Goal: Task Accomplishment & Management: Complete application form

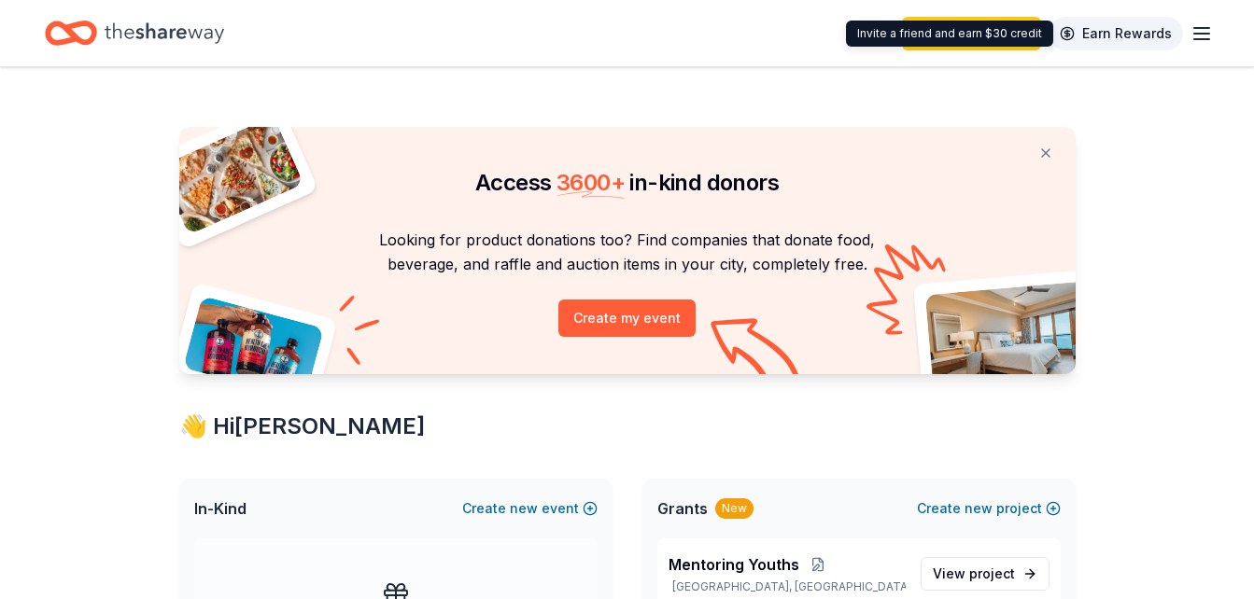
click at [1099, 27] on link "Earn Rewards" at bounding box center [1115, 34] width 134 height 34
click at [1099, 35] on link "Earn Rewards" at bounding box center [1115, 34] width 134 height 34
click at [1129, 31] on link "Earn Rewards" at bounding box center [1115, 34] width 134 height 34
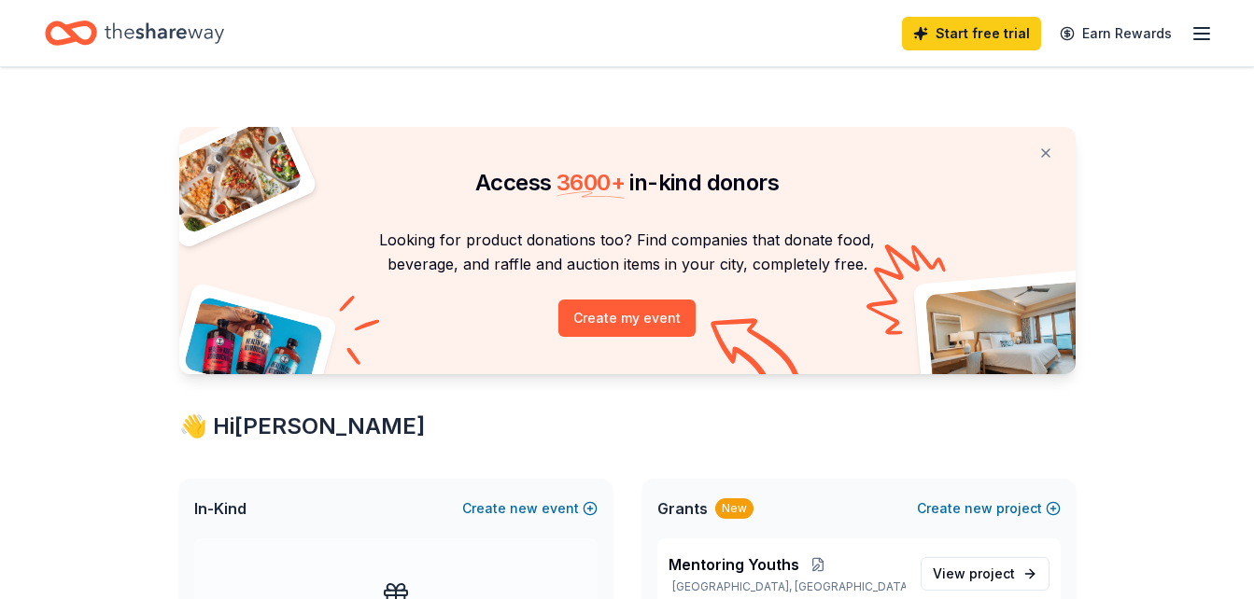
click at [1198, 28] on line "button" at bounding box center [1201, 28] width 15 height 0
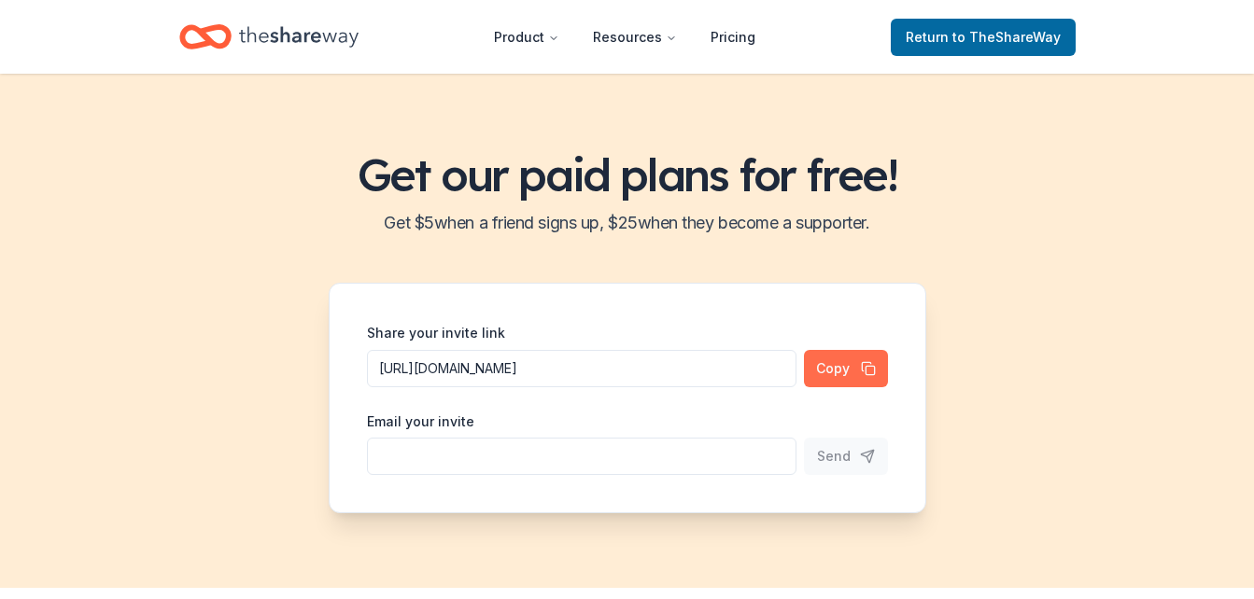
click at [832, 370] on button "Copy" at bounding box center [846, 368] width 84 height 37
click at [486, 447] on input "Share your invite link" at bounding box center [581, 456] width 429 height 37
type input "[EMAIL_ADDRESS][DOMAIN_NAME]"
click at [866, 453] on button "Send" at bounding box center [846, 456] width 84 height 37
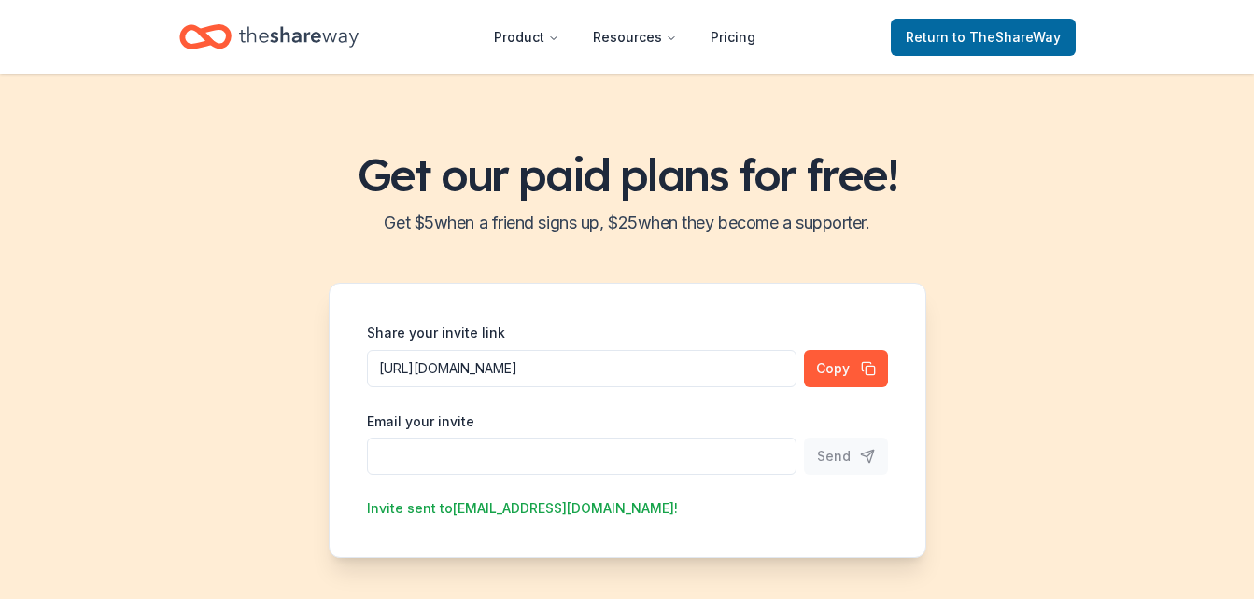
click at [471, 457] on input "Share your invite link" at bounding box center [581, 456] width 429 height 37
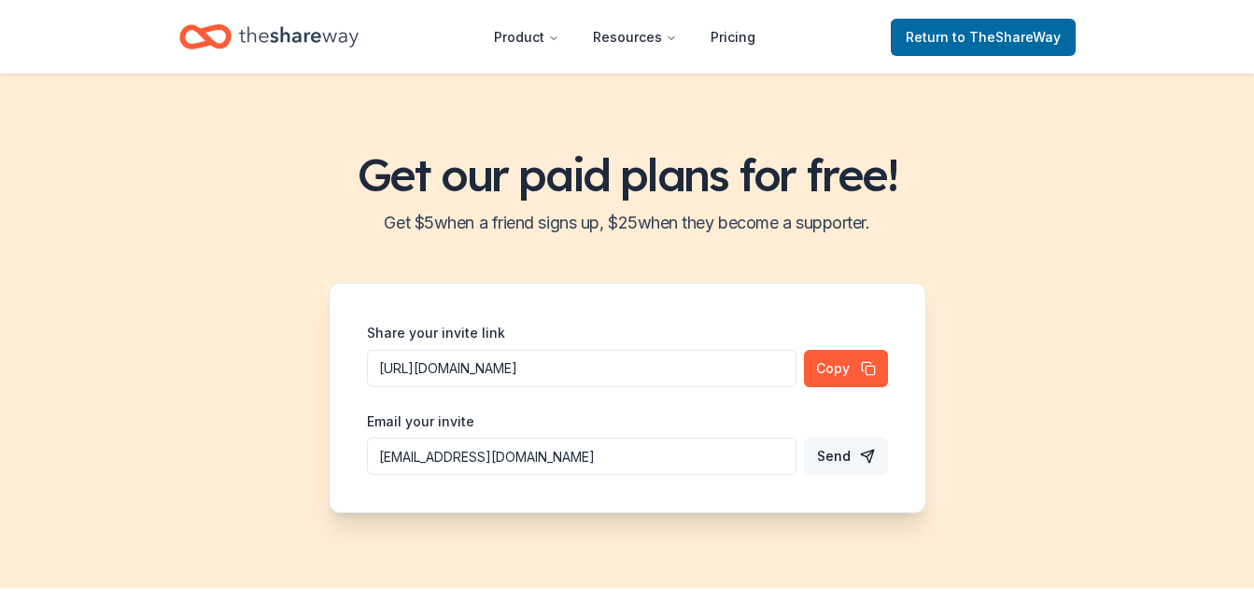
type input "[EMAIL_ADDRESS][DOMAIN_NAME]"
click at [863, 452] on button "Send" at bounding box center [846, 456] width 84 height 37
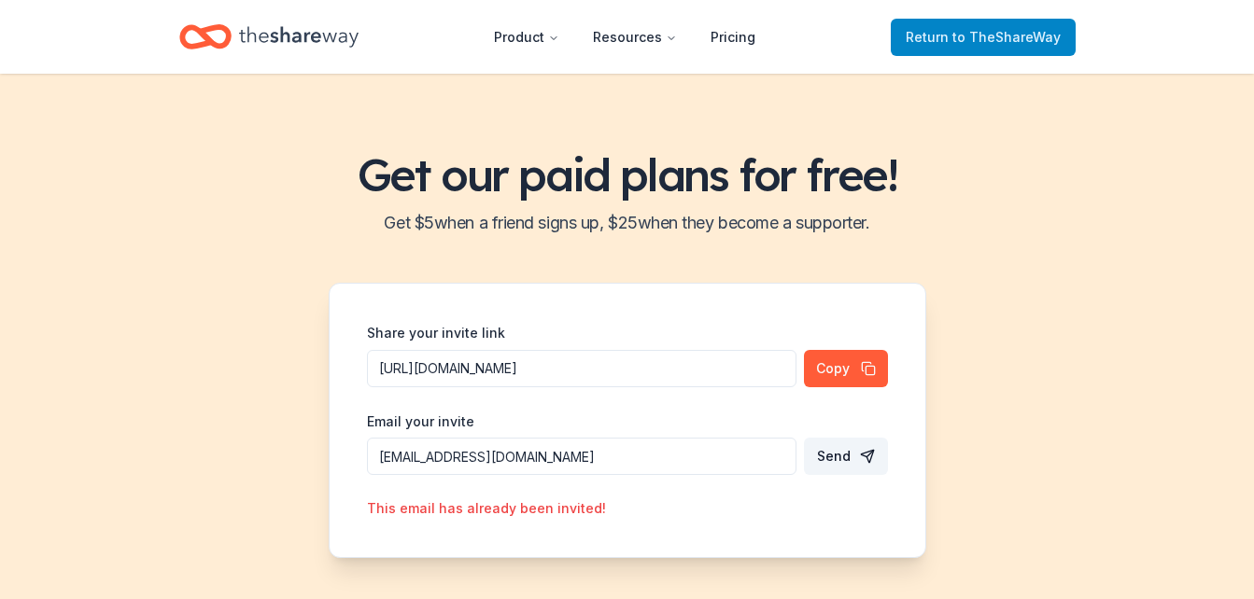
click at [998, 35] on span "to TheShareWay" at bounding box center [1006, 37] width 108 height 16
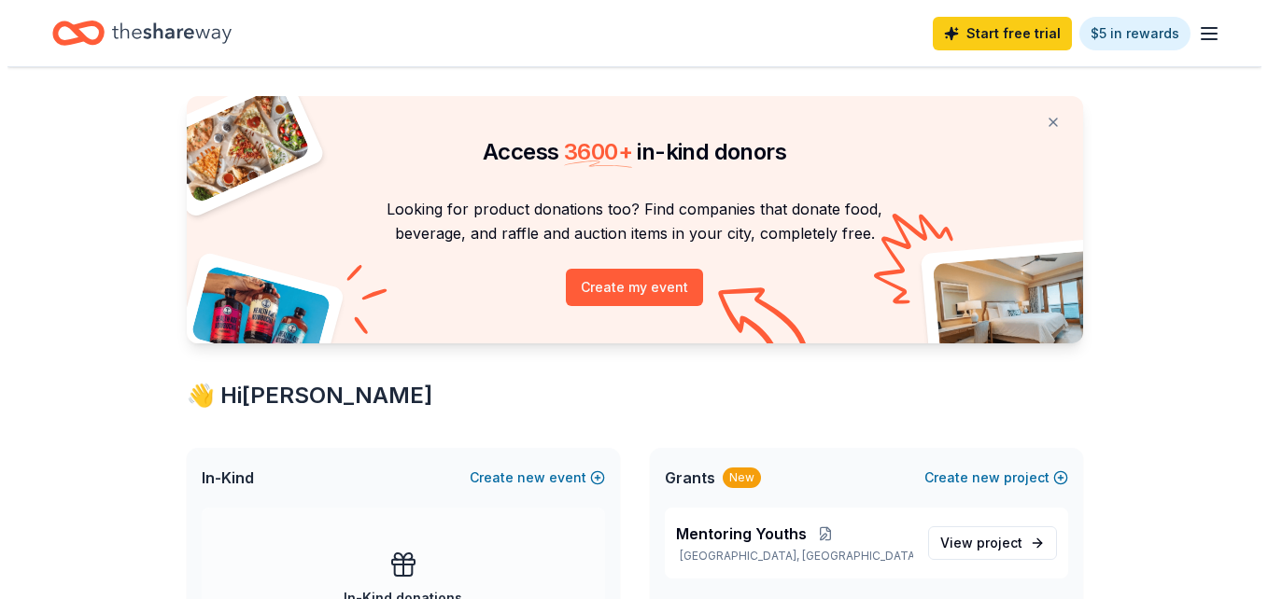
scroll to position [28, 0]
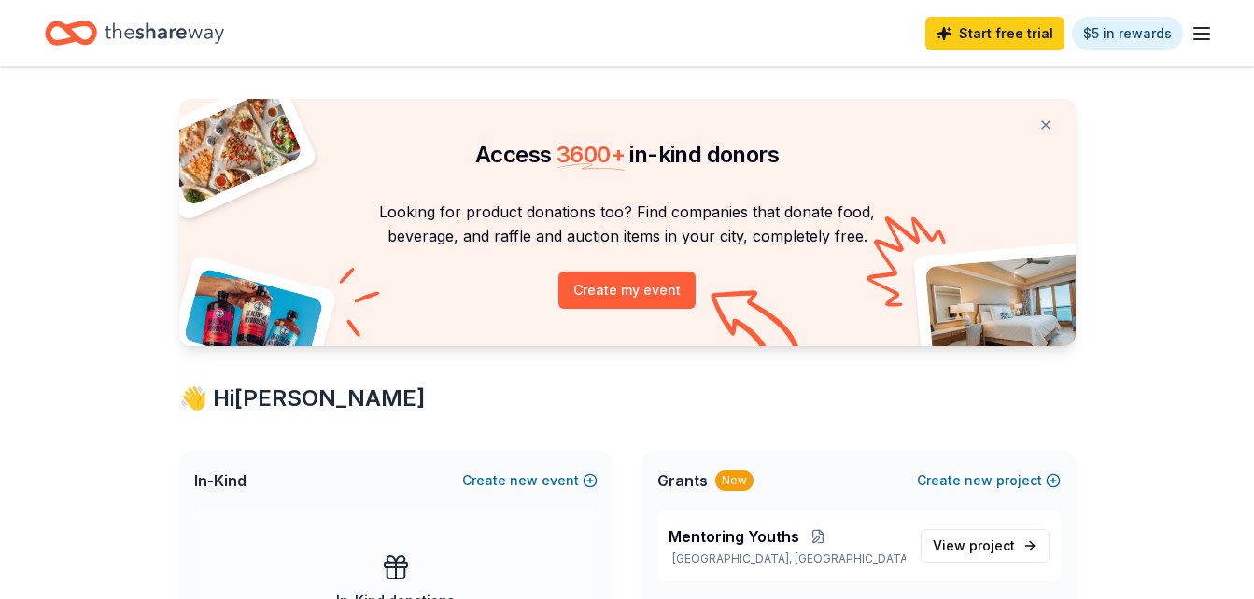
drag, startPoint x: 1263, startPoint y: 60, endPoint x: 873, endPoint y: 398, distance: 516.2
click at [873, 398] on div "👋 Hi Janet" at bounding box center [627, 399] width 896 height 30
click at [639, 284] on button "Create my event" at bounding box center [626, 290] width 137 height 37
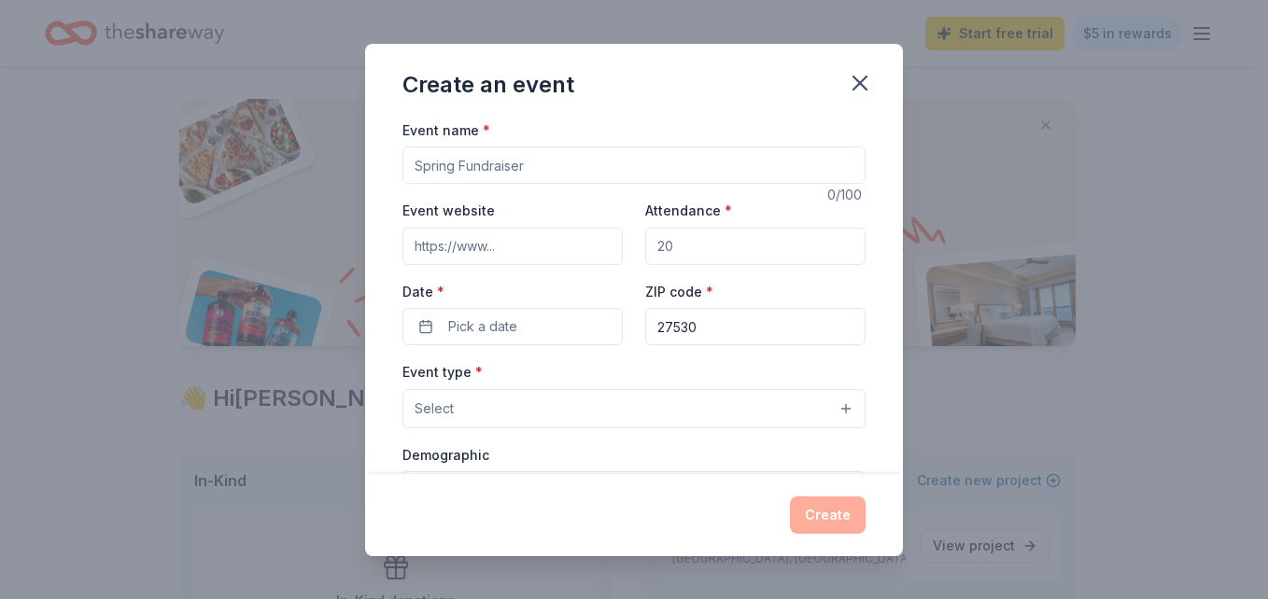
click at [829, 408] on button "Select" at bounding box center [633, 408] width 463 height 39
click at [860, 79] on div "Create an event Event name * 0 /100 Event website Attendance * Date * Pick a da…" at bounding box center [634, 300] width 538 height 513
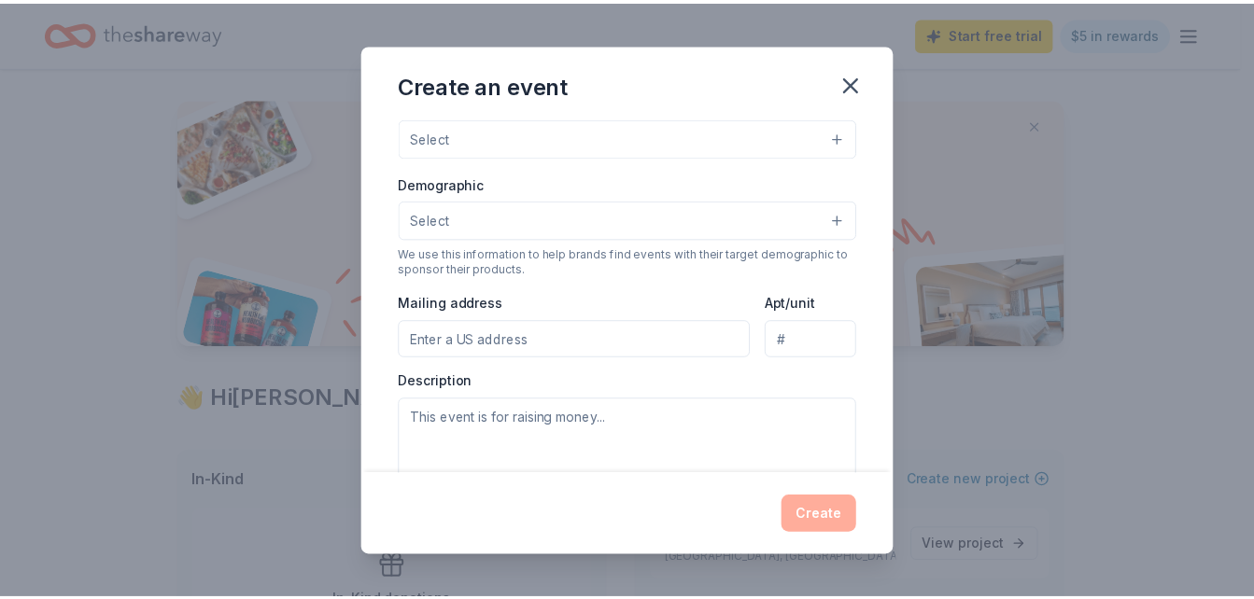
scroll to position [125, 0]
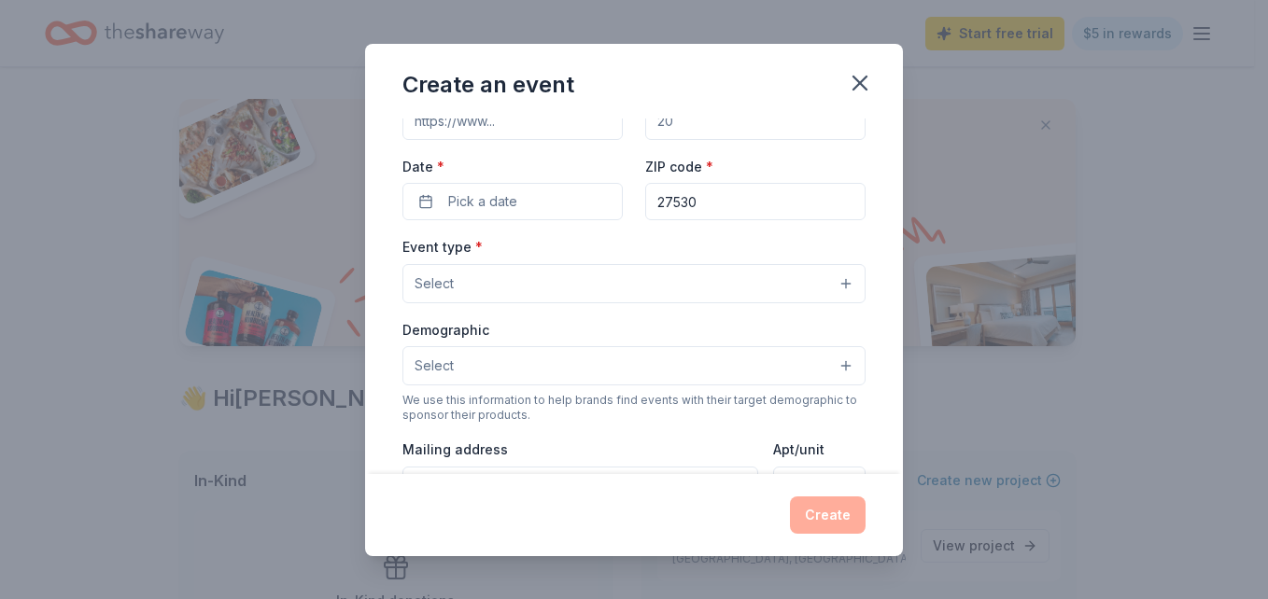
click at [833, 367] on button "Select" at bounding box center [633, 365] width 463 height 39
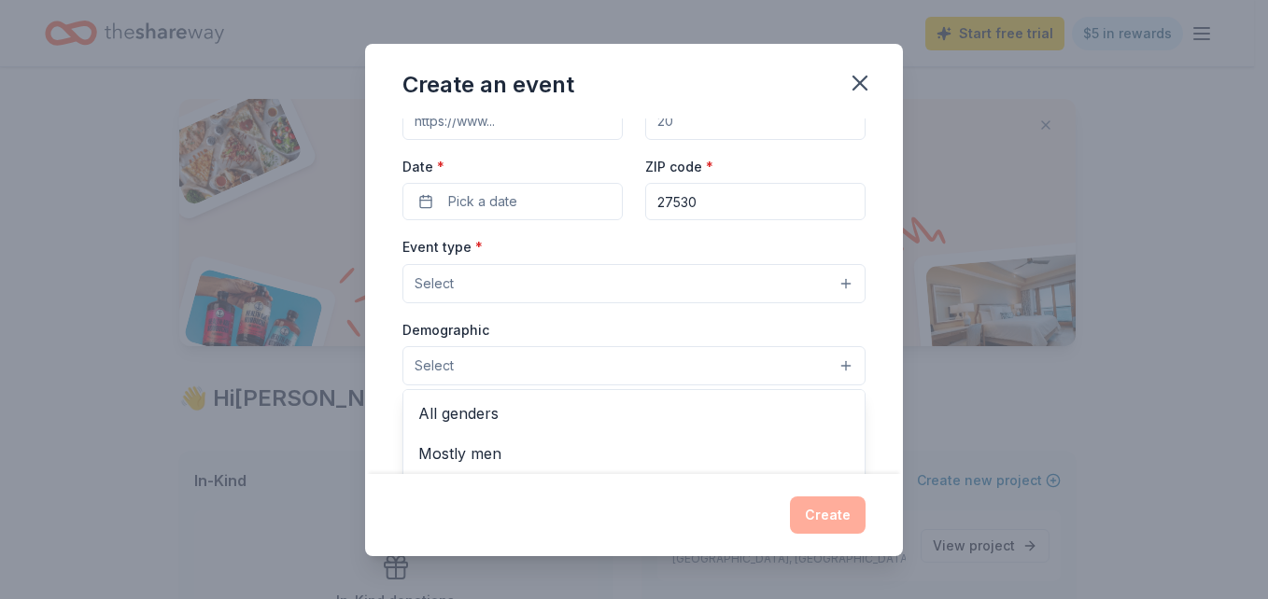
drag, startPoint x: 839, startPoint y: 434, endPoint x: 1014, endPoint y: 452, distance: 175.5
drag, startPoint x: 1014, startPoint y: 452, endPoint x: 898, endPoint y: 570, distance: 165.7
drag, startPoint x: 898, startPoint y: 570, endPoint x: 829, endPoint y: 280, distance: 298.4
drag, startPoint x: 829, startPoint y: 280, endPoint x: 959, endPoint y: 157, distance: 179.0
click at [959, 157] on div "Create an event Event name * 0 /100 Event website Attendance * Date * Pick a da…" at bounding box center [634, 299] width 1268 height 599
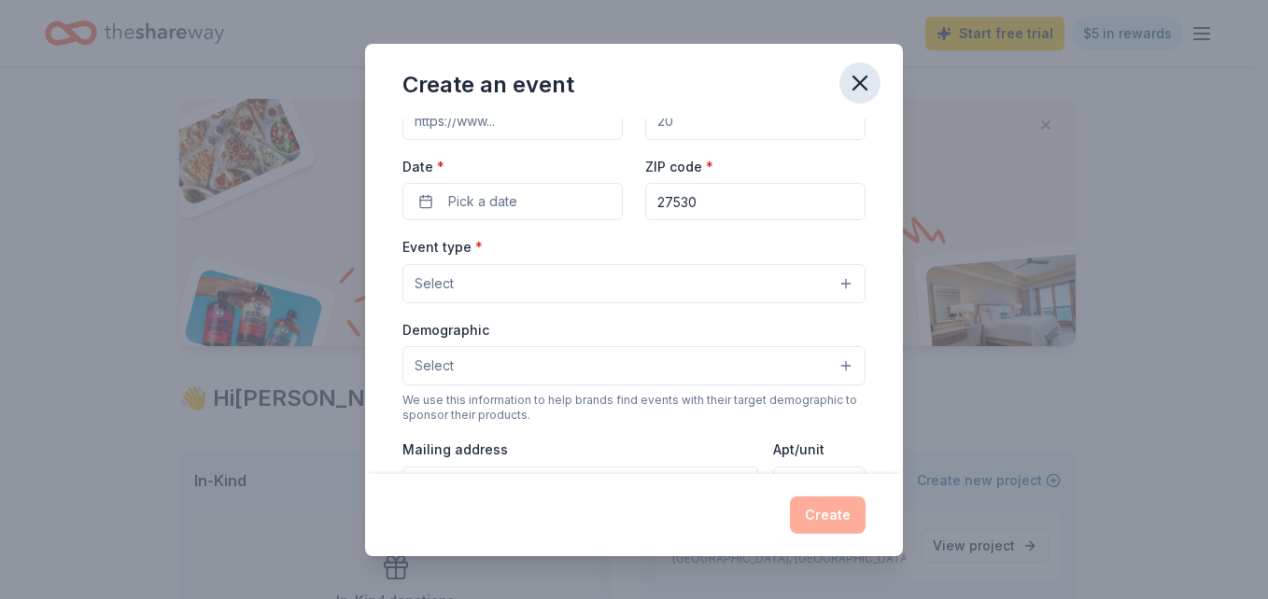
click at [863, 72] on icon "button" at bounding box center [860, 83] width 26 height 26
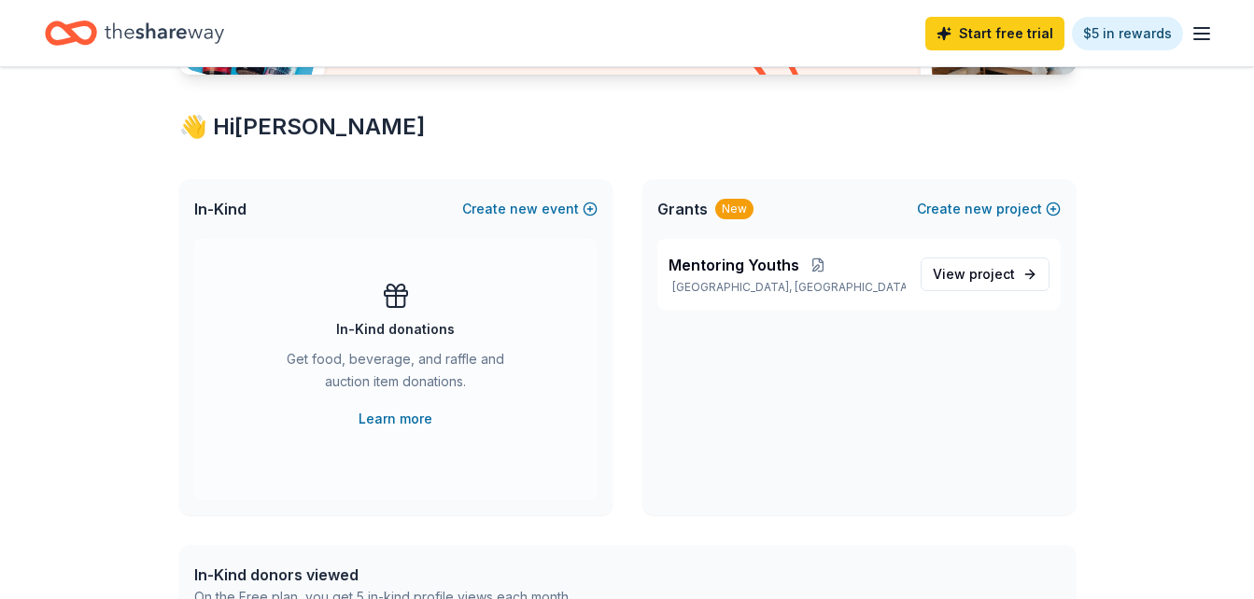
scroll to position [284, 0]
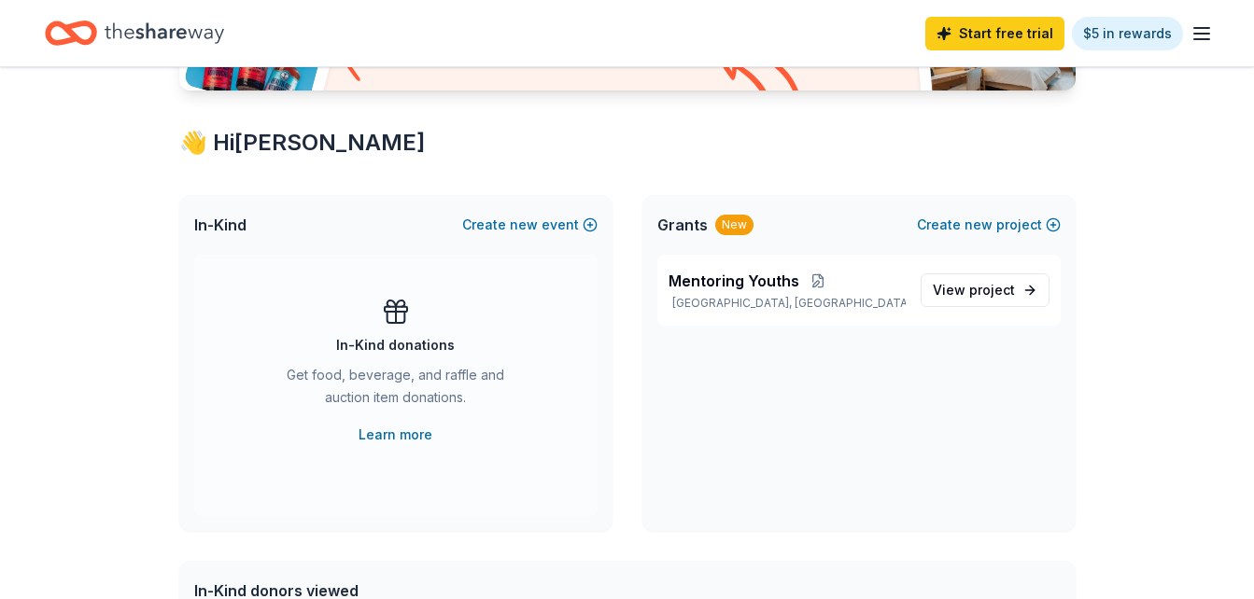
drag, startPoint x: 1243, startPoint y: 194, endPoint x: 1235, endPoint y: 183, distance: 13.5
click at [1235, 183] on div "Access 3600 + in-kind donors Looking for product donations too? Find companies …" at bounding box center [627, 452] width 1254 height 1338
click at [398, 438] on link "Learn more" at bounding box center [395, 435] width 74 height 22
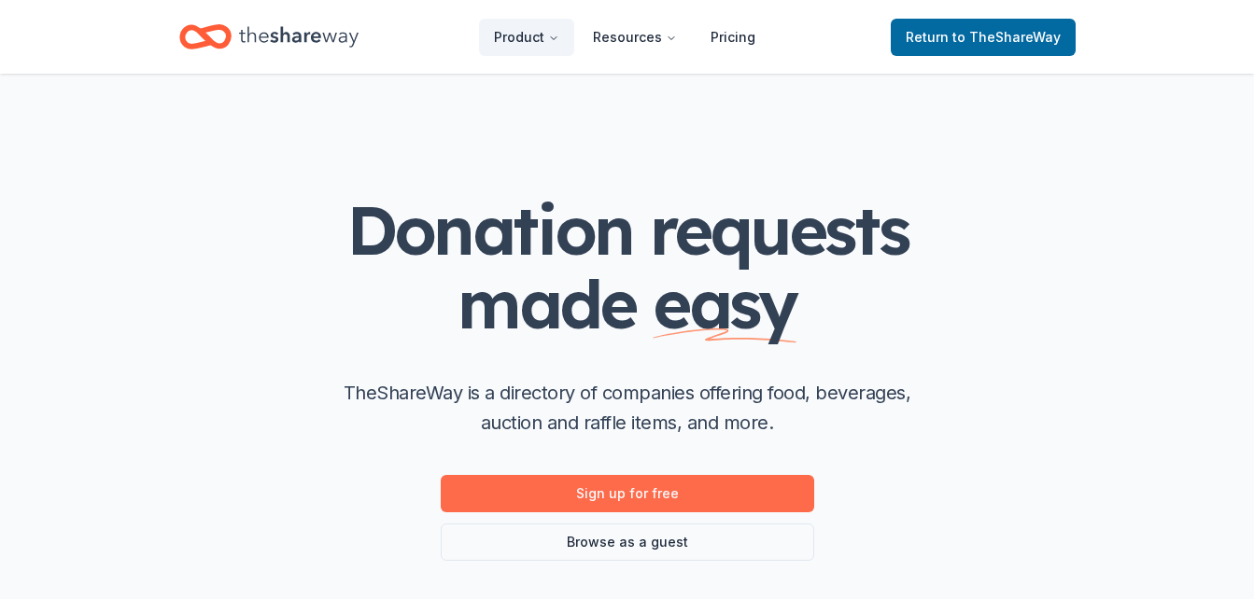
click at [612, 496] on link "Sign up for free" at bounding box center [627, 493] width 373 height 37
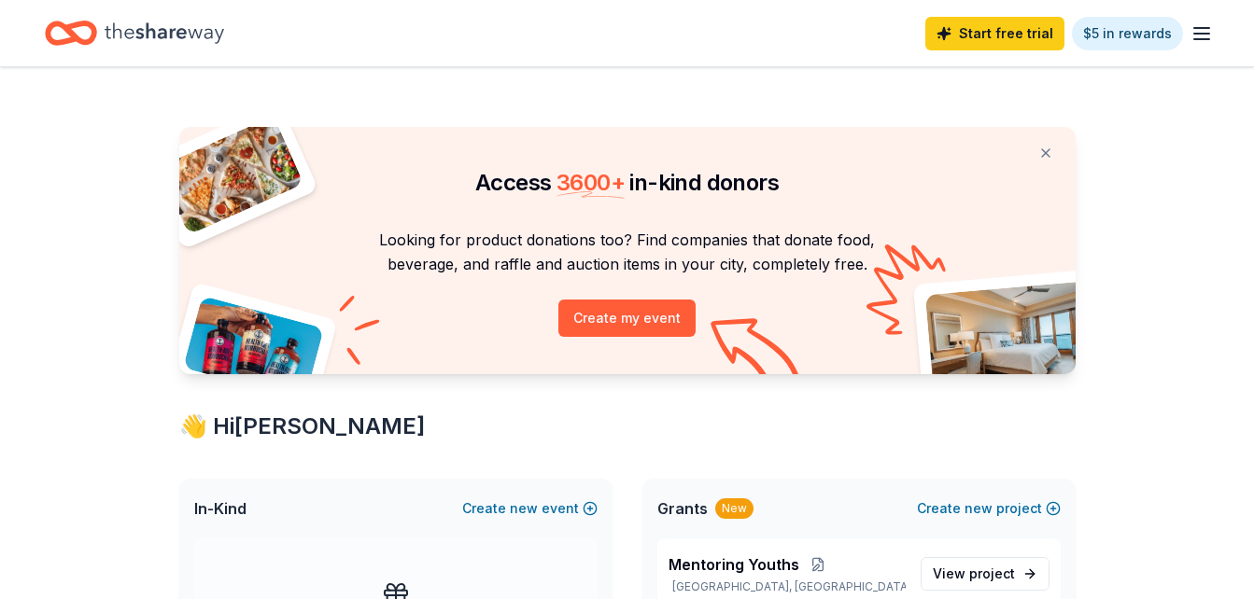
drag, startPoint x: 1228, startPoint y: 383, endPoint x: 1021, endPoint y: 456, distance: 218.8
click at [635, 319] on button "Create my event" at bounding box center [626, 318] width 137 height 37
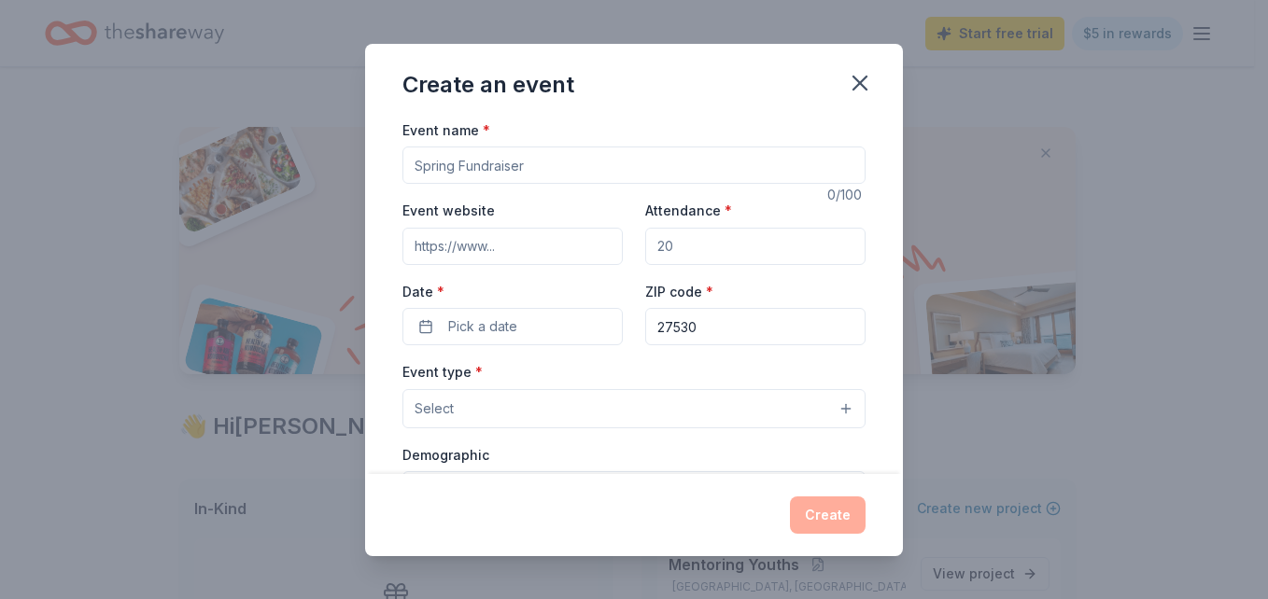
click at [538, 165] on input "Event name *" at bounding box center [633, 165] width 463 height 37
type input "I"
click at [627, 164] on input "Inspiration Disaster Relief Center/" at bounding box center [633, 165] width 463 height 37
type input "Inspiration Disaster Relief Center/ Shepherds Care Group"
click at [675, 246] on input "Attendance *" at bounding box center [755, 246] width 220 height 37
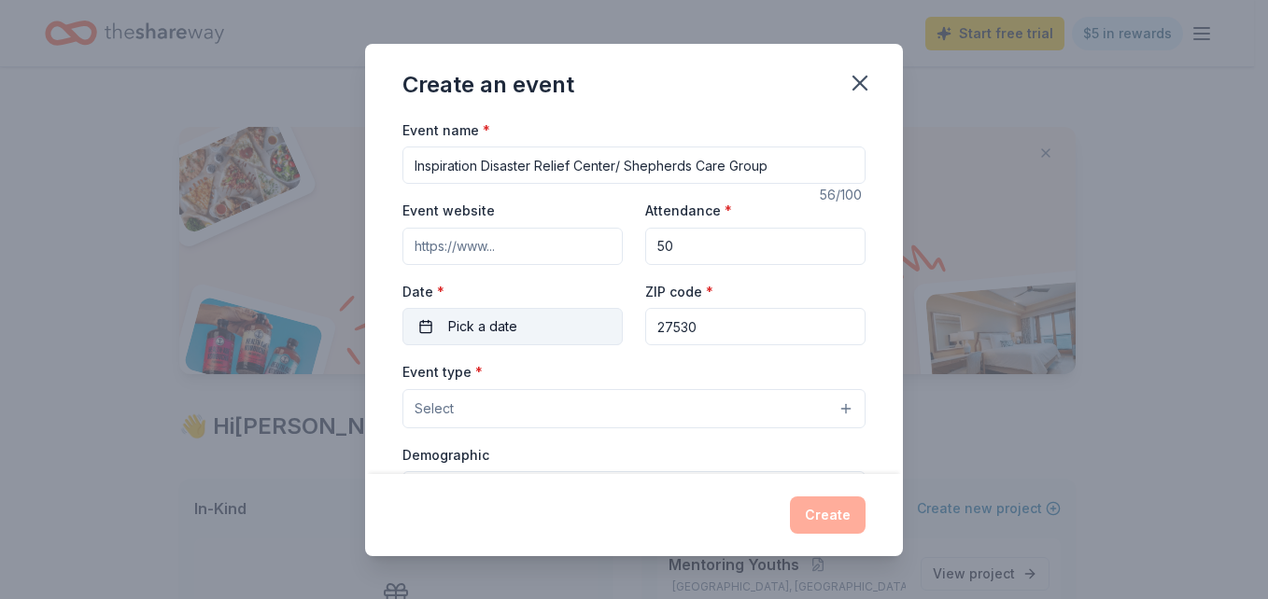
type input "50"
click at [525, 325] on button "Pick a date" at bounding box center [512, 326] width 220 height 37
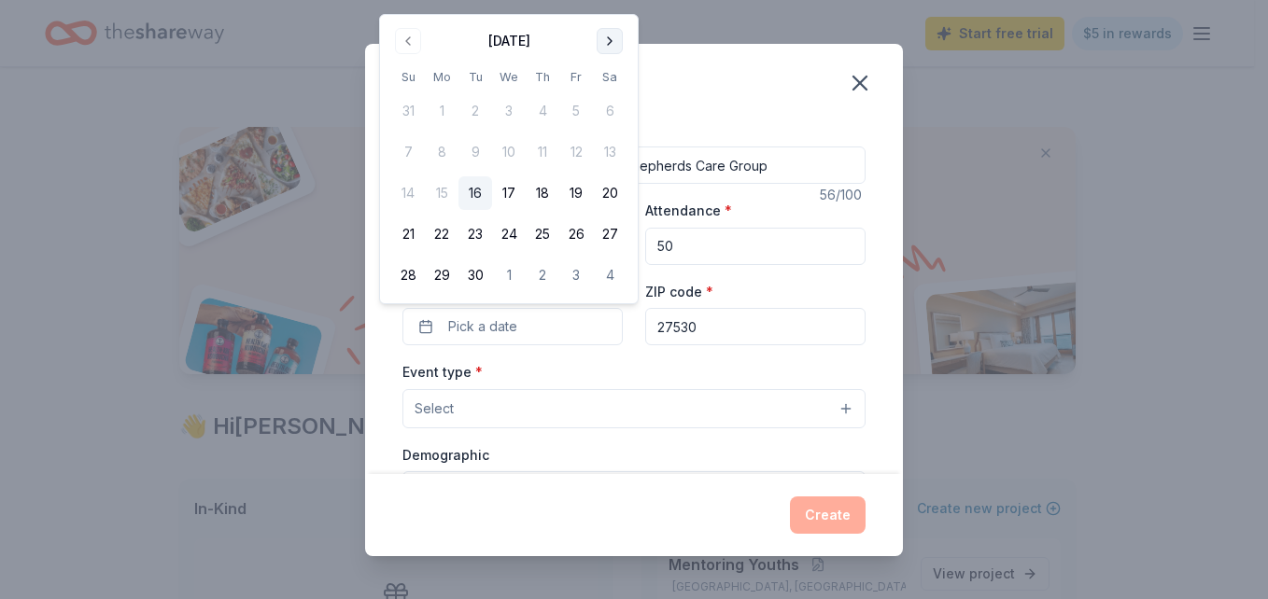
click at [609, 41] on button "Go to next month" at bounding box center [610, 41] width 26 height 26
click at [611, 150] on button "11" at bounding box center [610, 152] width 34 height 34
click at [608, 43] on button "Go to next month" at bounding box center [610, 41] width 26 height 26
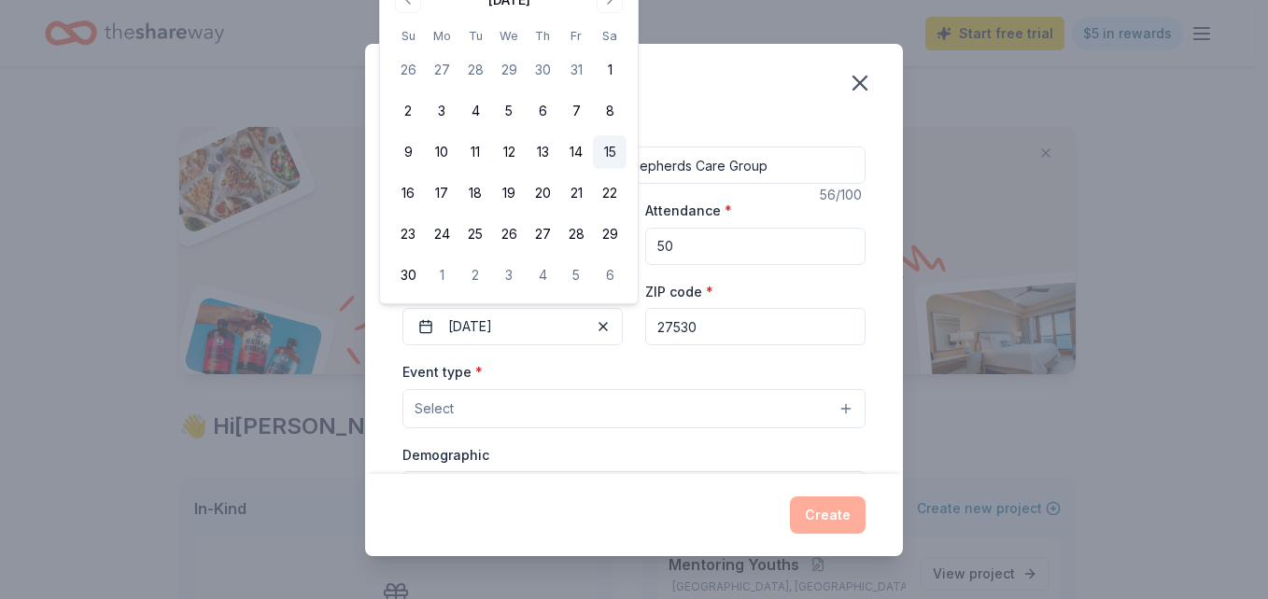
drag, startPoint x: 617, startPoint y: 78, endPoint x: 624, endPoint y: 165, distance: 87.1
click at [624, 165] on tbody "26 27 28 29 30 31 1 2 3 4 5 6 7 8 9 10 11 12 13 14 15 16 17 18 19 20 21 22 23 2…" at bounding box center [508, 169] width 235 height 246
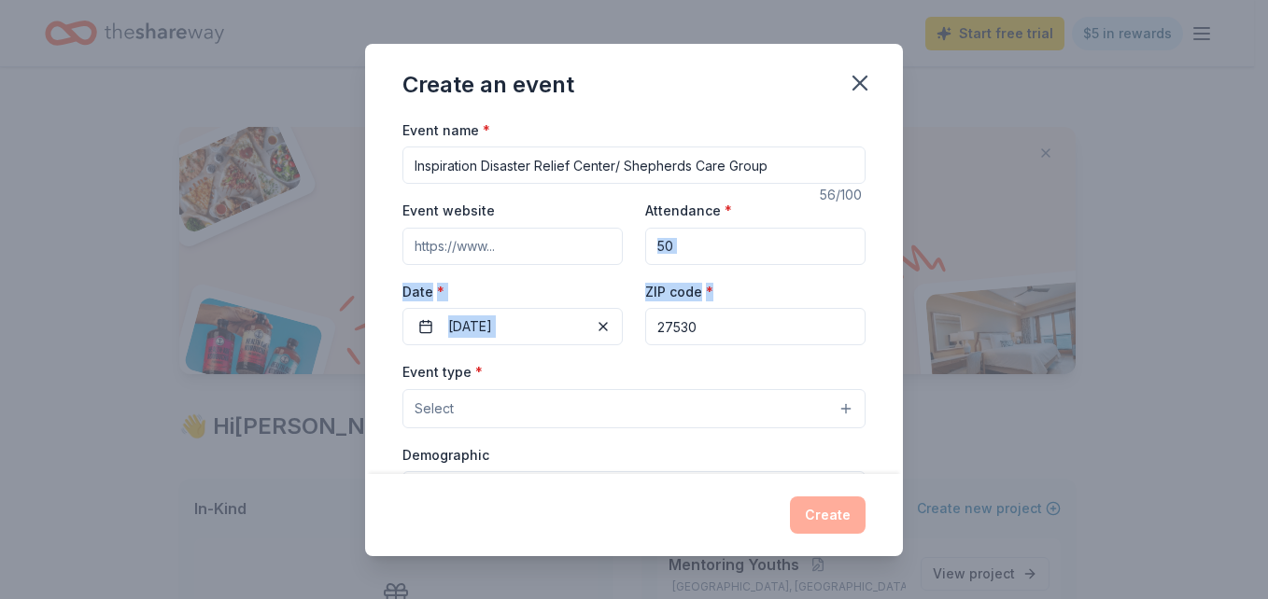
drag, startPoint x: 991, startPoint y: 217, endPoint x: 1009, endPoint y: 274, distance: 59.6
click at [1009, 274] on div "Create an event Event name * Inspiration Disaster Relief Center/ Shepherds Care…" at bounding box center [634, 299] width 1268 height 599
click at [945, 331] on div "Create an event Event name * Inspiration Disaster Relief Center/ Shepherds Care…" at bounding box center [634, 299] width 1268 height 599
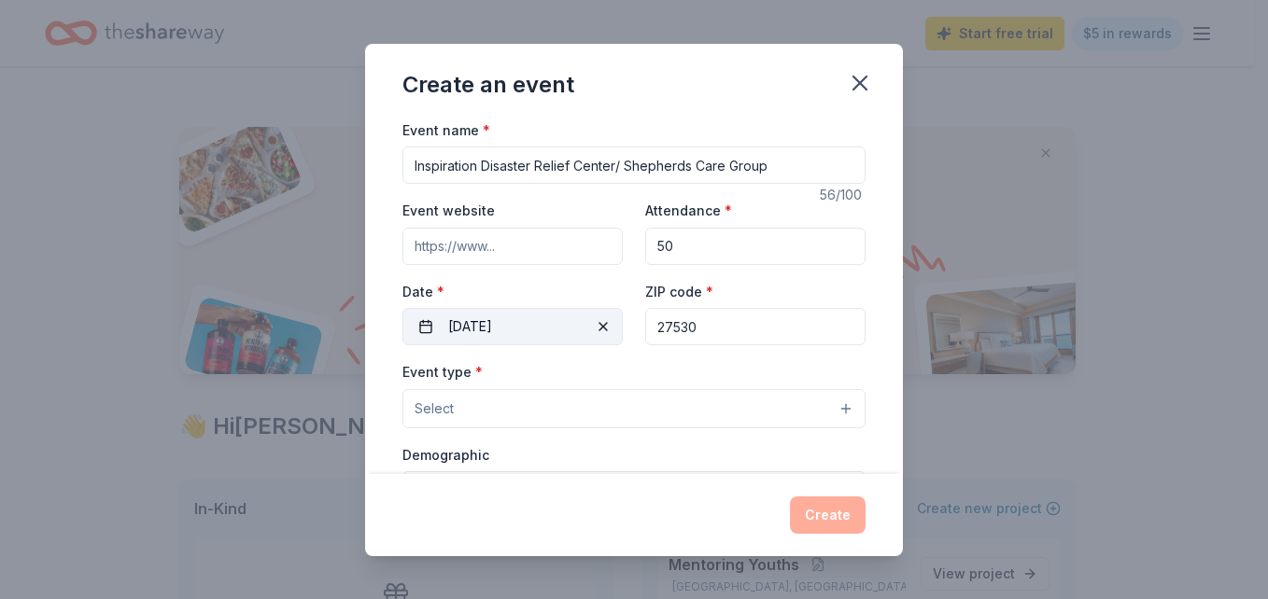
click at [599, 324] on span "button" at bounding box center [603, 327] width 22 height 22
click at [527, 330] on button "Pick a date" at bounding box center [512, 326] width 220 height 37
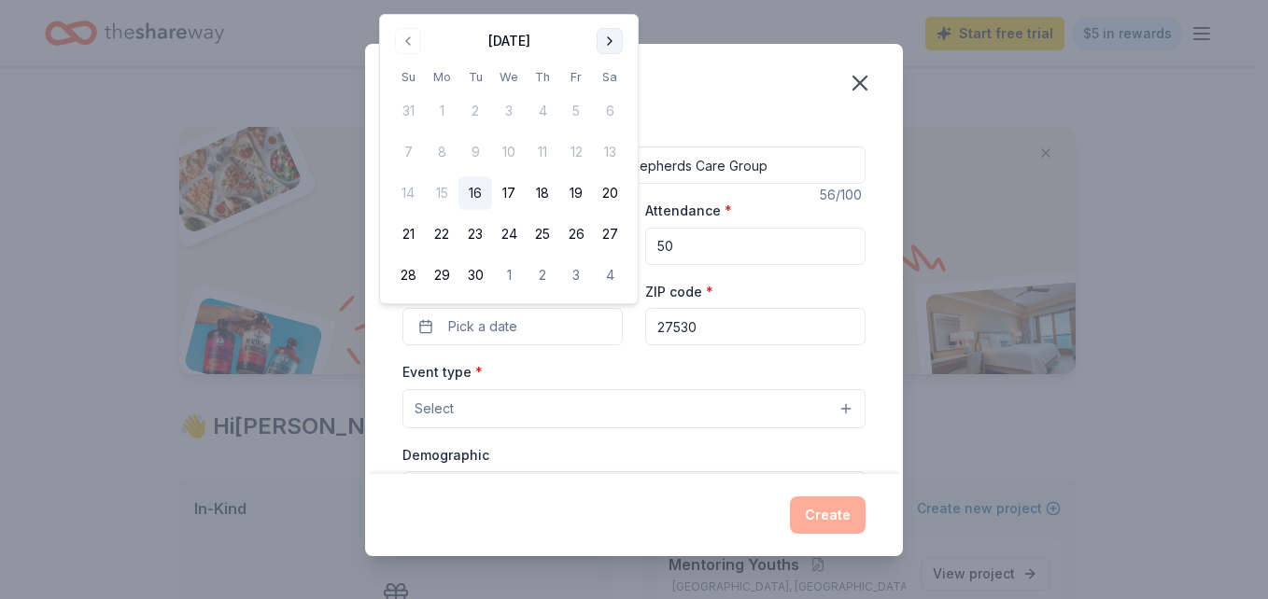
click at [612, 38] on button "Go to next month" at bounding box center [610, 41] width 26 height 26
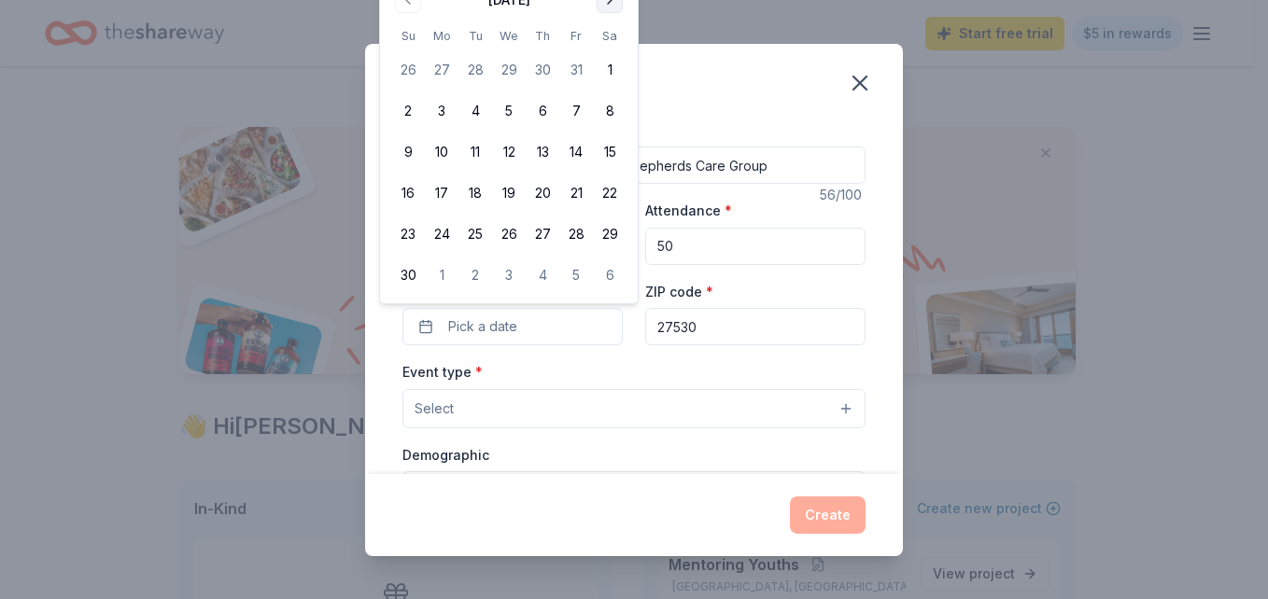
click at [613, 5] on button "Go to next month" at bounding box center [610, 0] width 26 height 26
click at [607, 35] on button "Go to next month" at bounding box center [610, 41] width 26 height 26
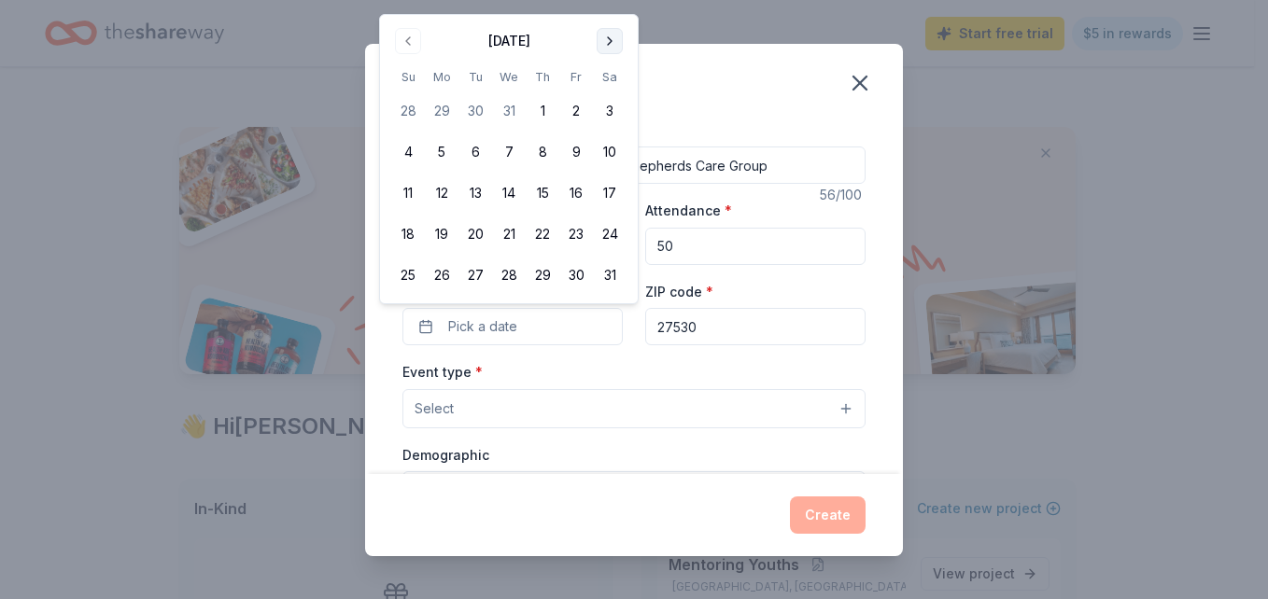
click at [607, 35] on button "Go to next month" at bounding box center [610, 41] width 26 height 26
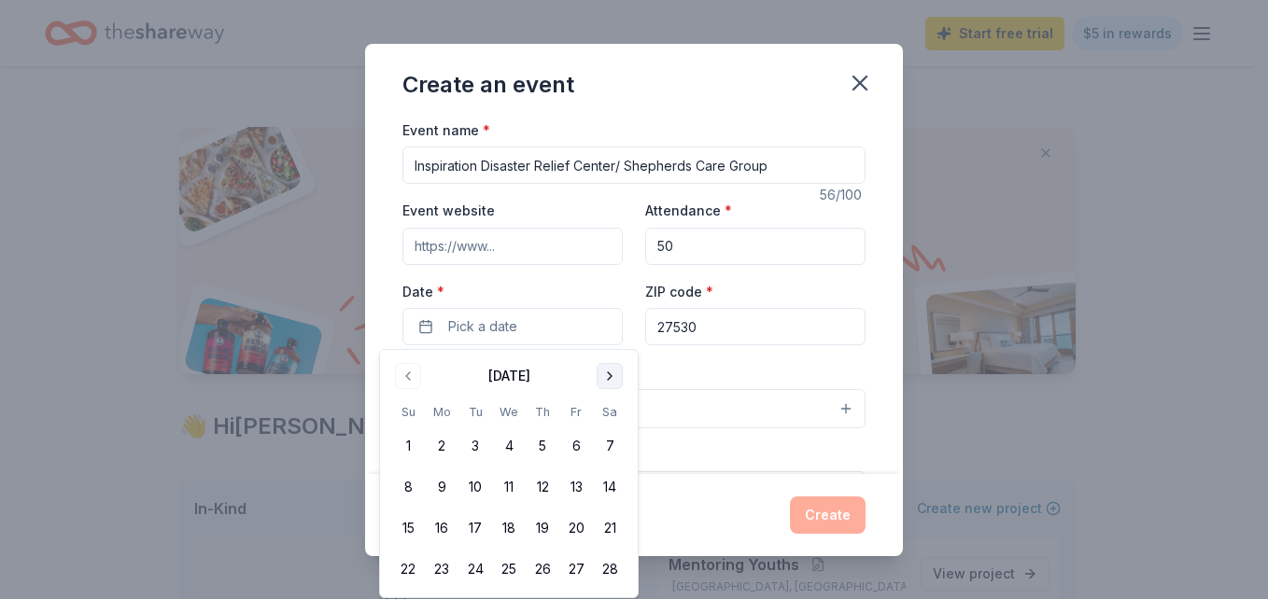
click at [608, 373] on button "Go to next month" at bounding box center [610, 376] width 26 height 26
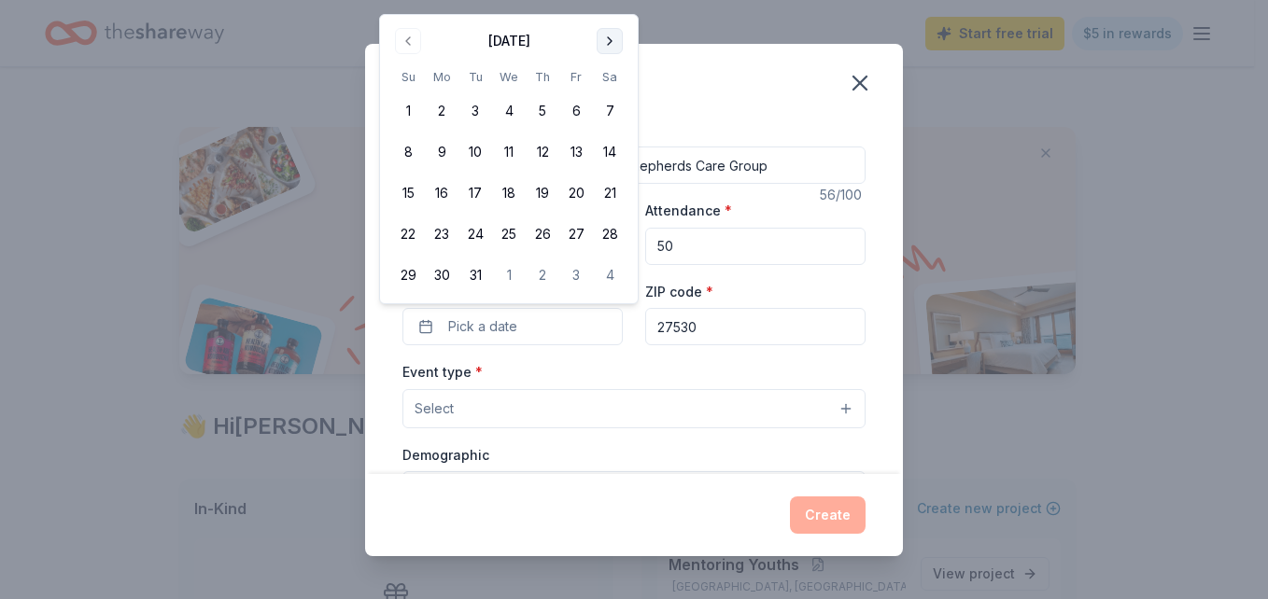
click at [607, 38] on button "Go to next month" at bounding box center [610, 41] width 26 height 26
click at [607, 38] on th "Sa" at bounding box center [610, 36] width 34 height 20
click at [608, 5] on button "Go to next month" at bounding box center [610, 0] width 26 height 26
click at [605, 39] on button "Go to next month" at bounding box center [610, 41] width 26 height 26
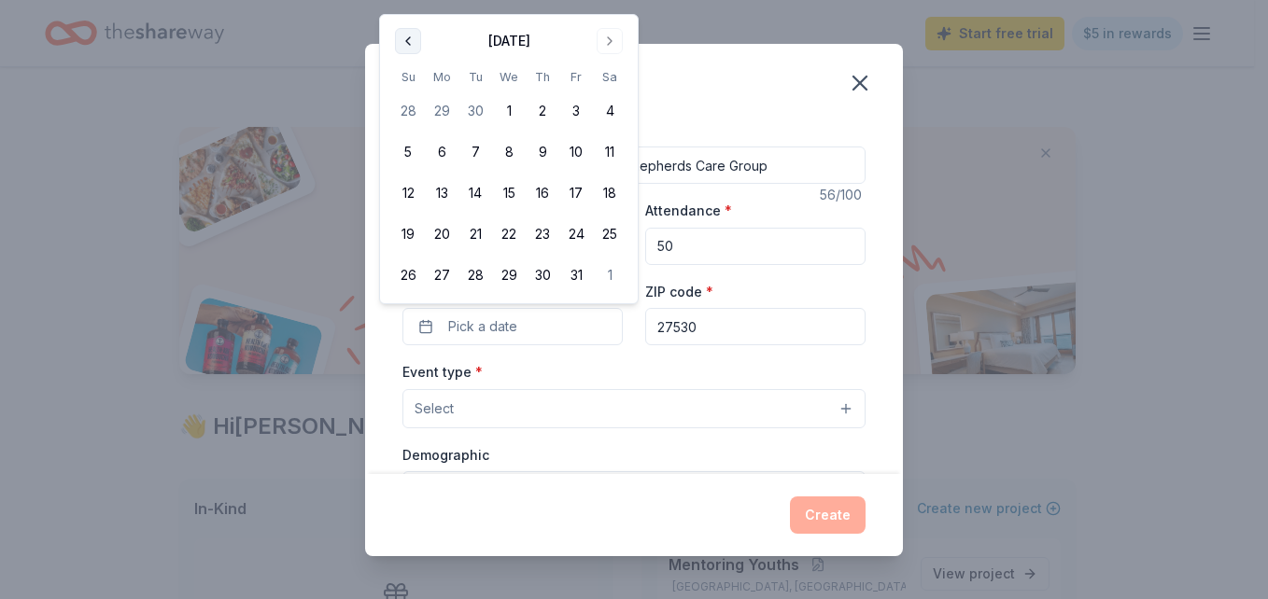
click at [412, 40] on button "Go to previous month" at bounding box center [408, 41] width 26 height 26
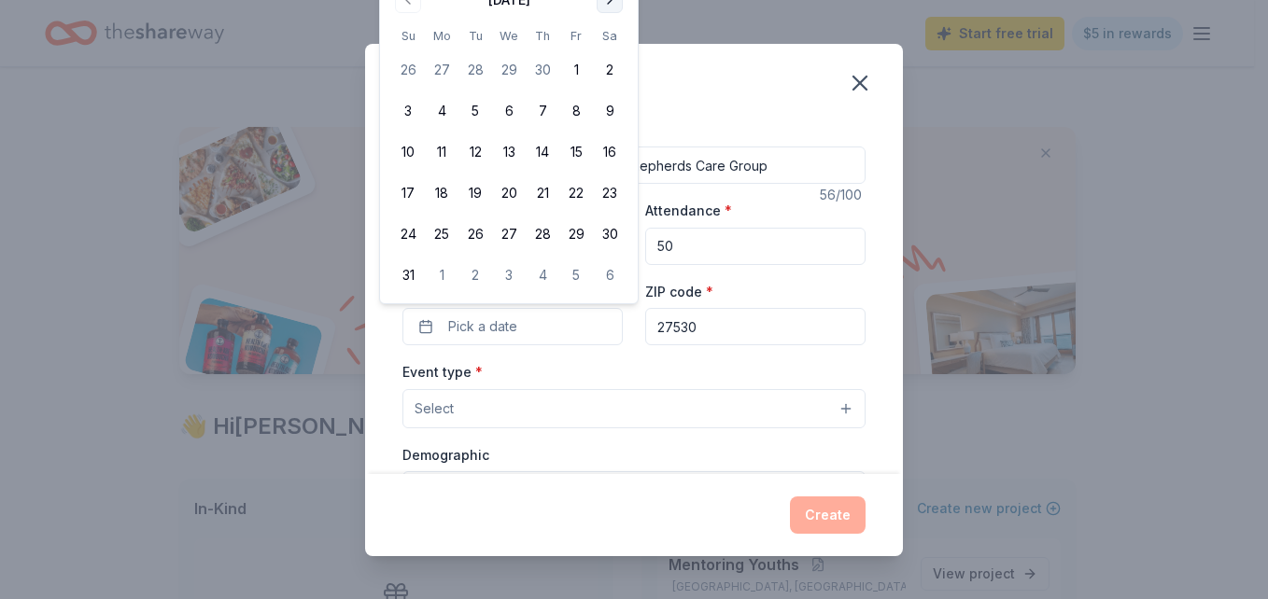
click at [612, 3] on button "Go to next month" at bounding box center [610, 0] width 26 height 26
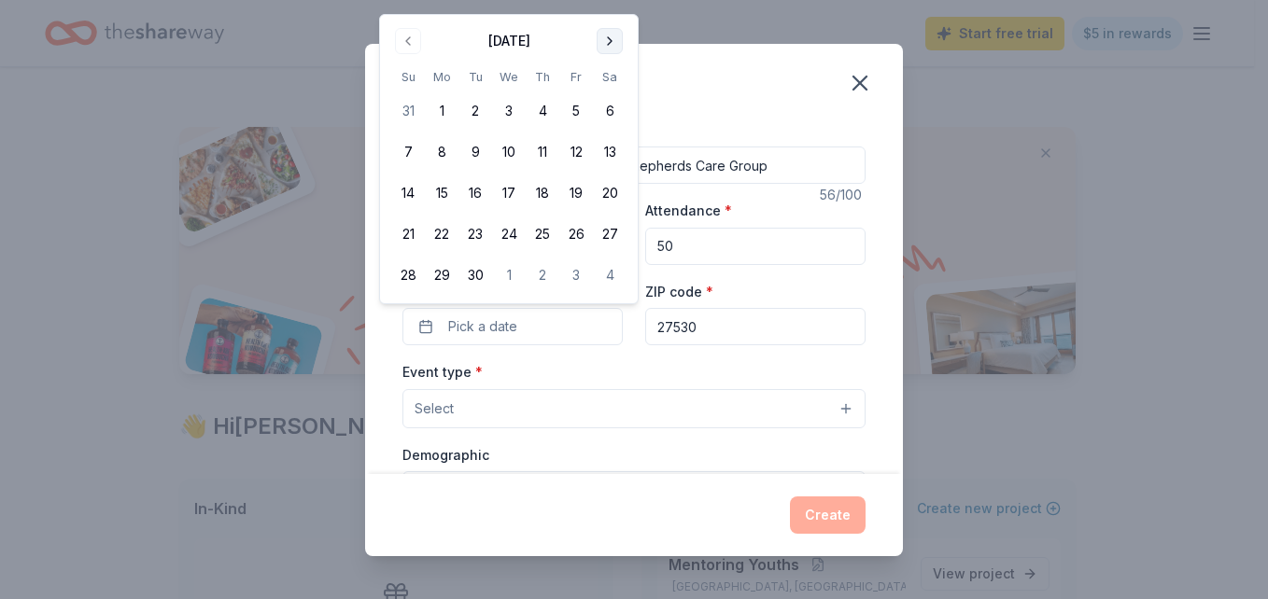
click at [610, 40] on button "Go to next month" at bounding box center [610, 41] width 26 height 26
click at [609, 6] on button "Go to next month" at bounding box center [610, 0] width 26 height 26
click at [608, 36] on button "Go to next month" at bounding box center [610, 41] width 26 height 26
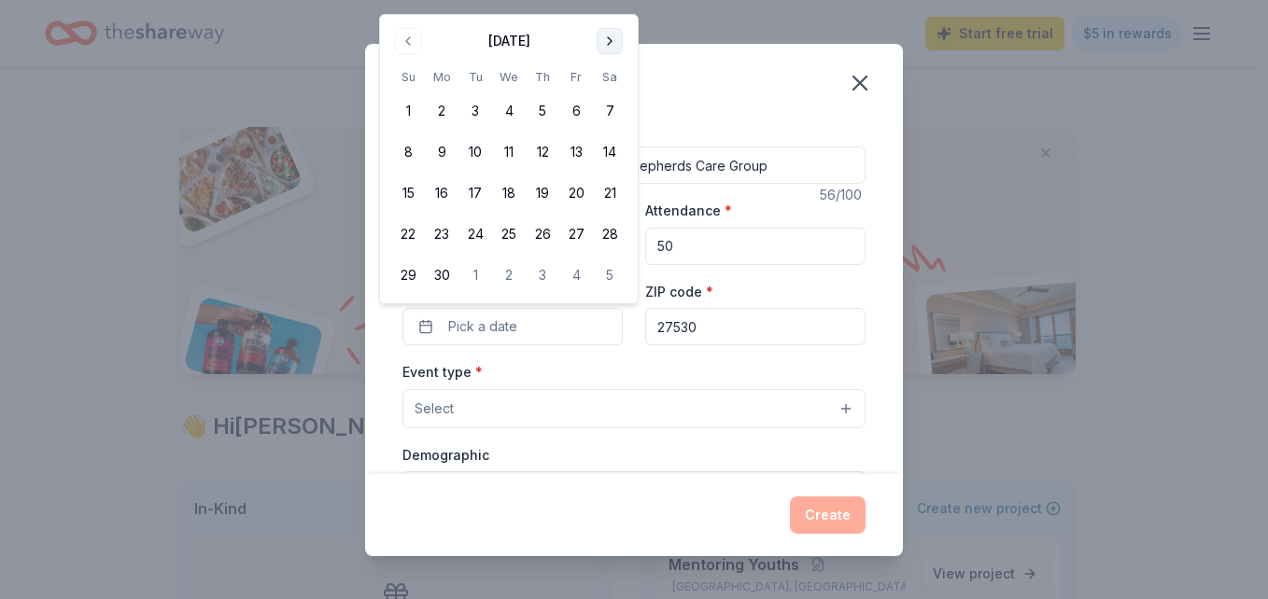
click at [608, 36] on button "Go to next month" at bounding box center [610, 41] width 26 height 26
click at [605, 2] on button "Go to next month" at bounding box center [610, 0] width 26 height 26
click at [407, 38] on button "Go to previous month" at bounding box center [408, 41] width 26 height 26
click at [407, 67] on th "Su" at bounding box center [408, 77] width 34 height 20
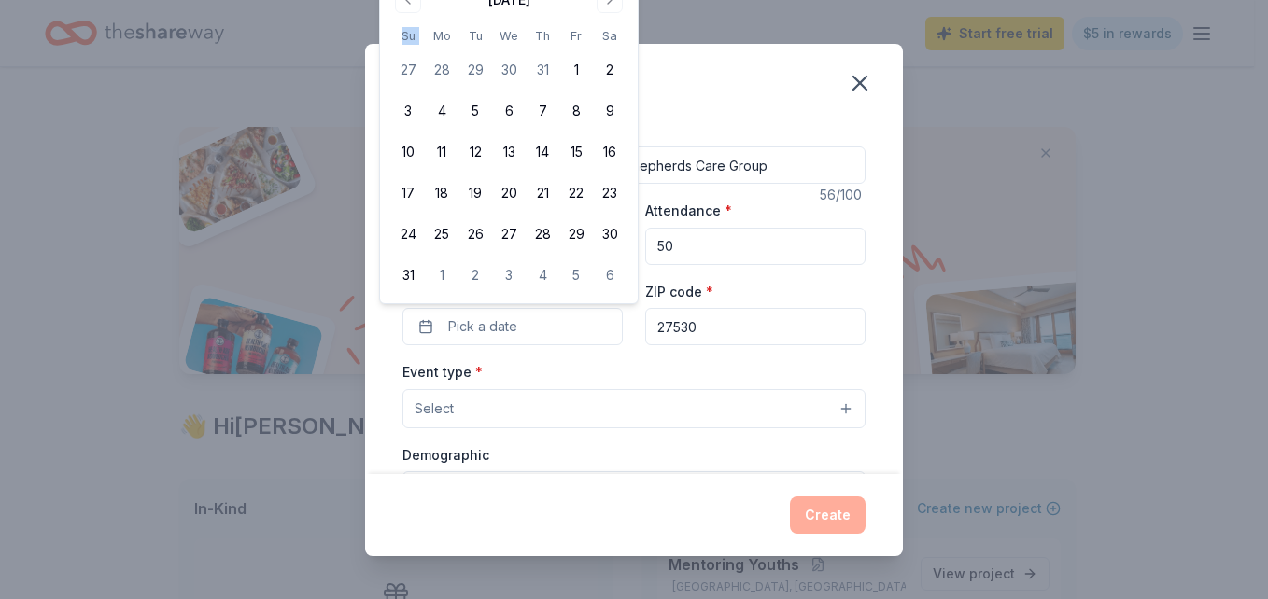
click at [407, 38] on th "Su" at bounding box center [408, 36] width 34 height 20
drag, startPoint x: 407, startPoint y: 38, endPoint x: 406, endPoint y: 4, distance: 34.6
click at [406, 4] on button "Go to previous month" at bounding box center [408, 0] width 26 height 26
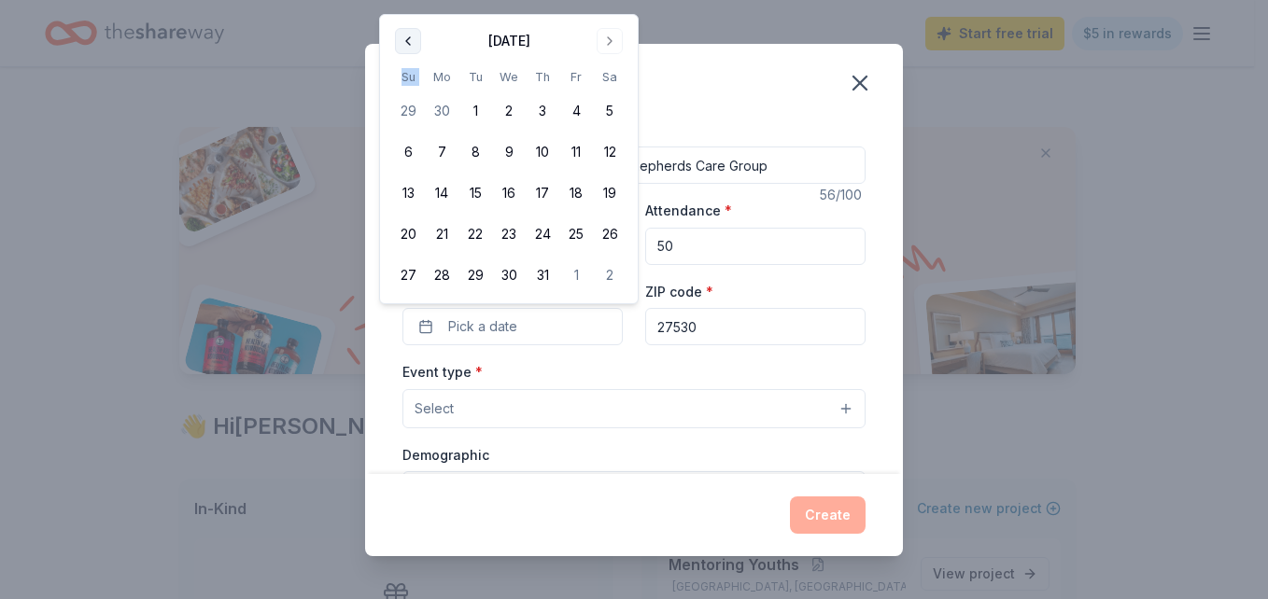
click at [406, 39] on button "Go to previous month" at bounding box center [408, 41] width 26 height 26
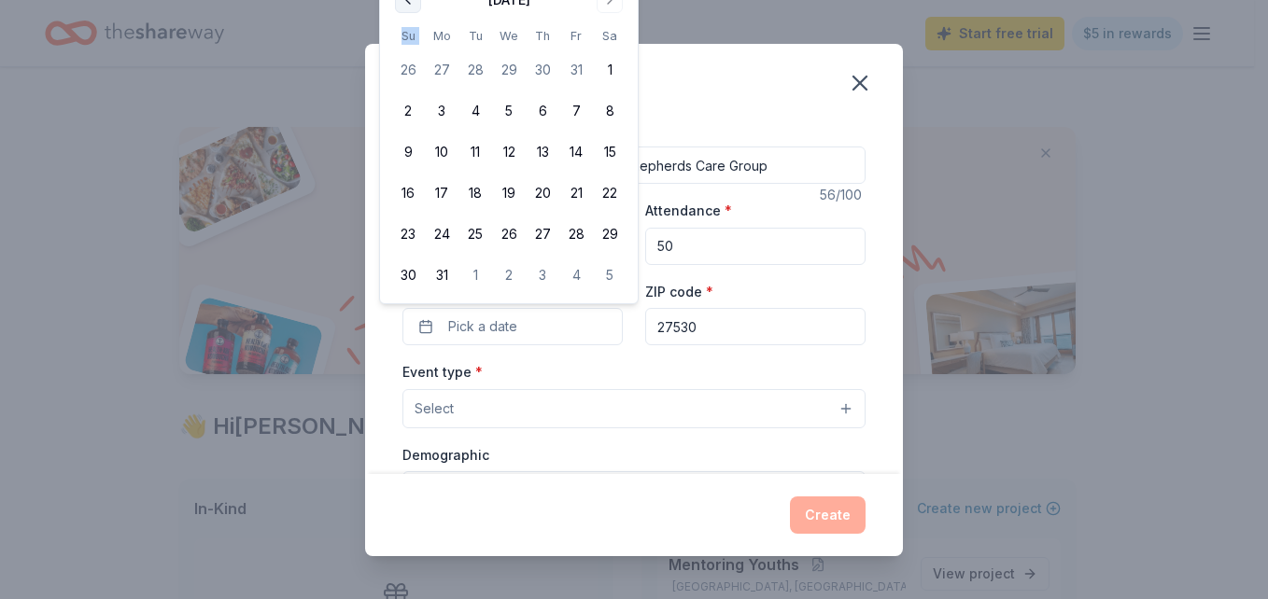
click at [408, 5] on button "Go to previous month" at bounding box center [408, 0] width 26 height 26
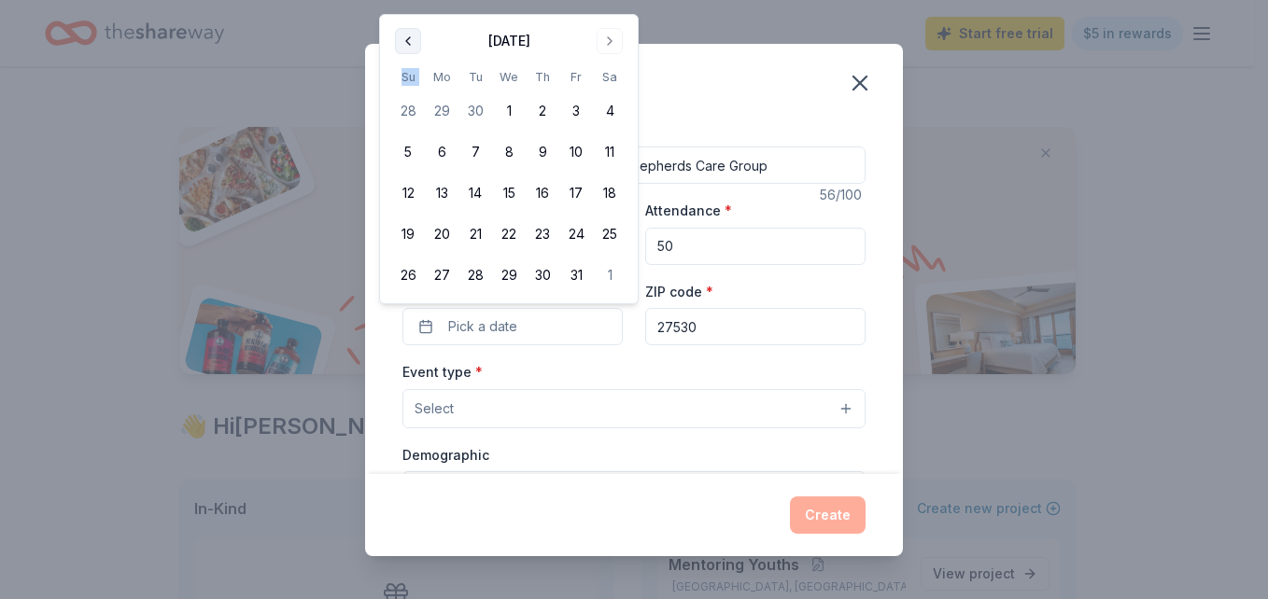
click at [404, 36] on button "Go to previous month" at bounding box center [408, 41] width 26 height 26
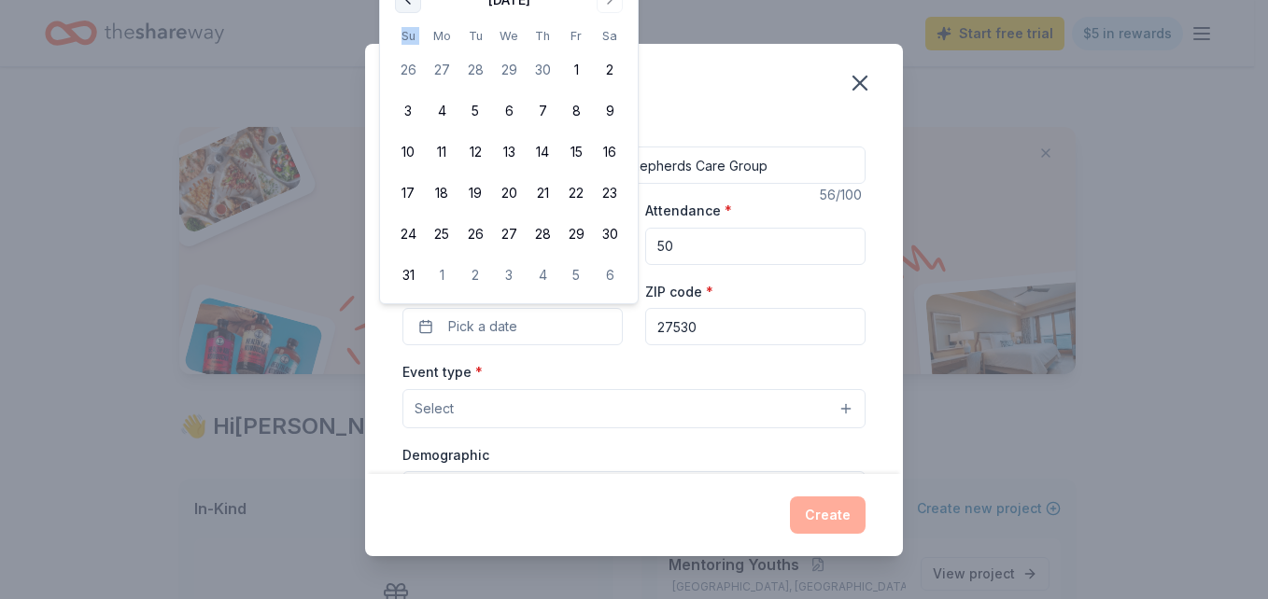
click at [405, 7] on button "Go to previous month" at bounding box center [408, 0] width 26 height 26
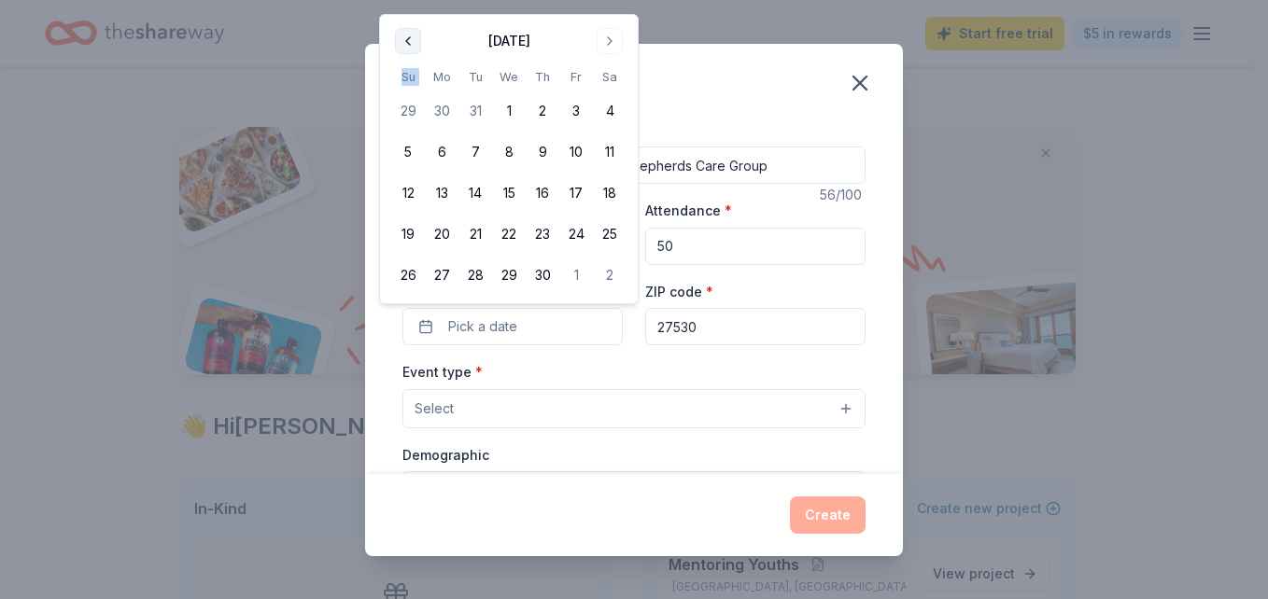
click at [406, 39] on button "Go to previous month" at bounding box center [408, 41] width 26 height 26
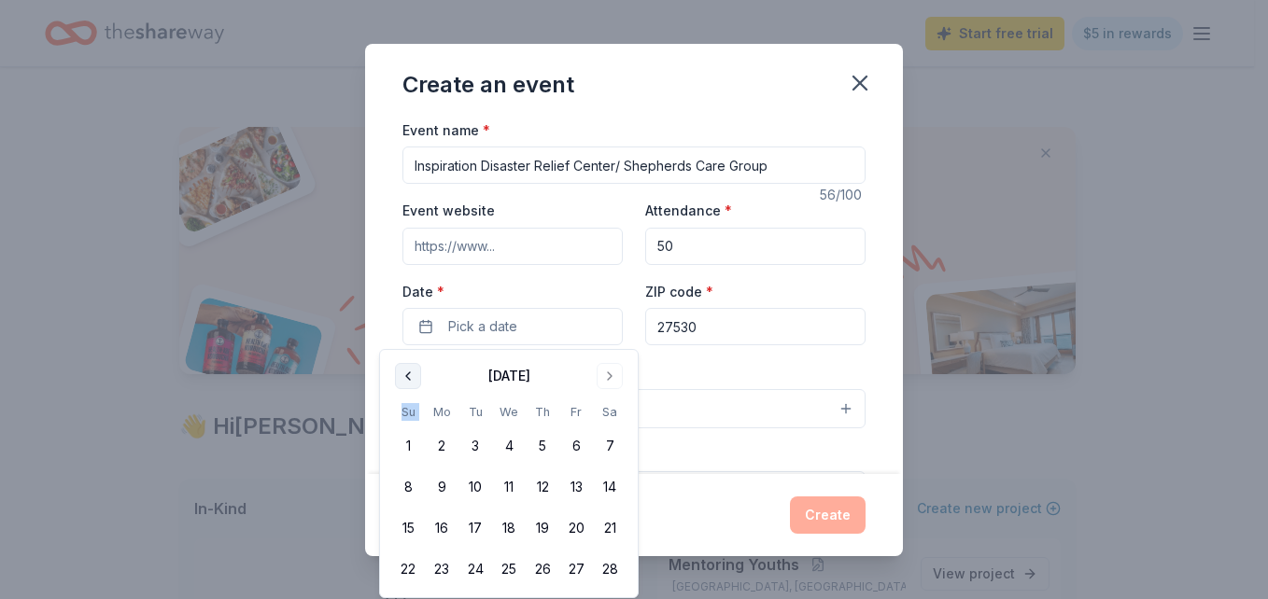
click at [407, 372] on button "Go to previous month" at bounding box center [408, 376] width 26 height 26
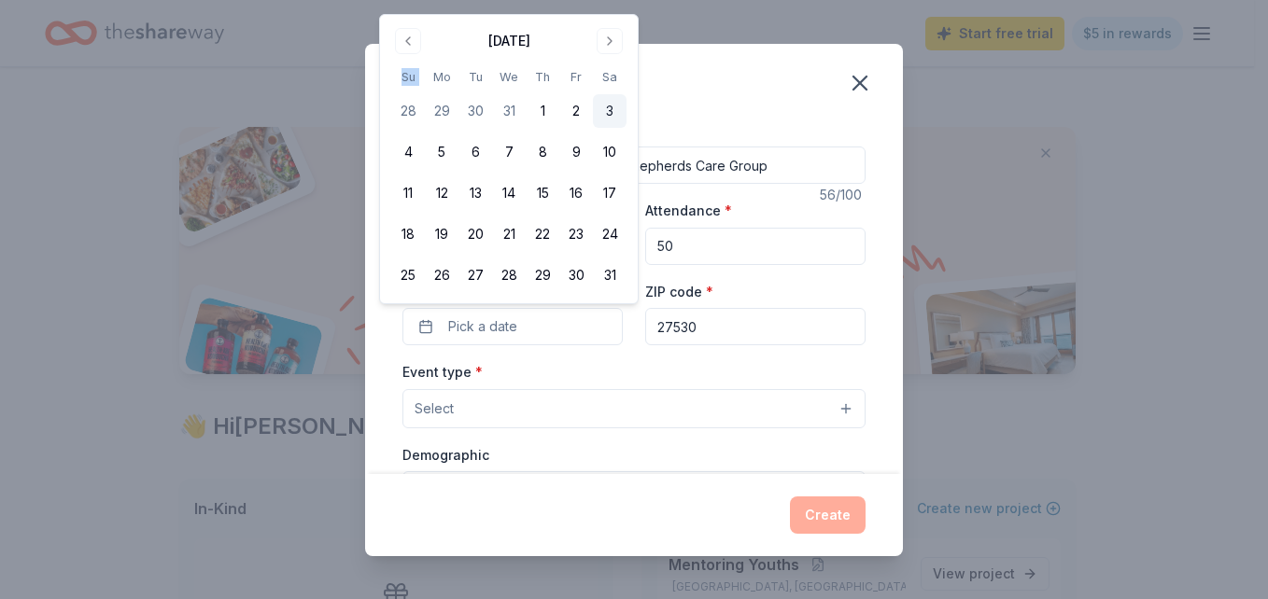
click at [609, 107] on button "3" at bounding box center [610, 111] width 34 height 34
click at [737, 95] on div "Create an event" at bounding box center [634, 81] width 538 height 75
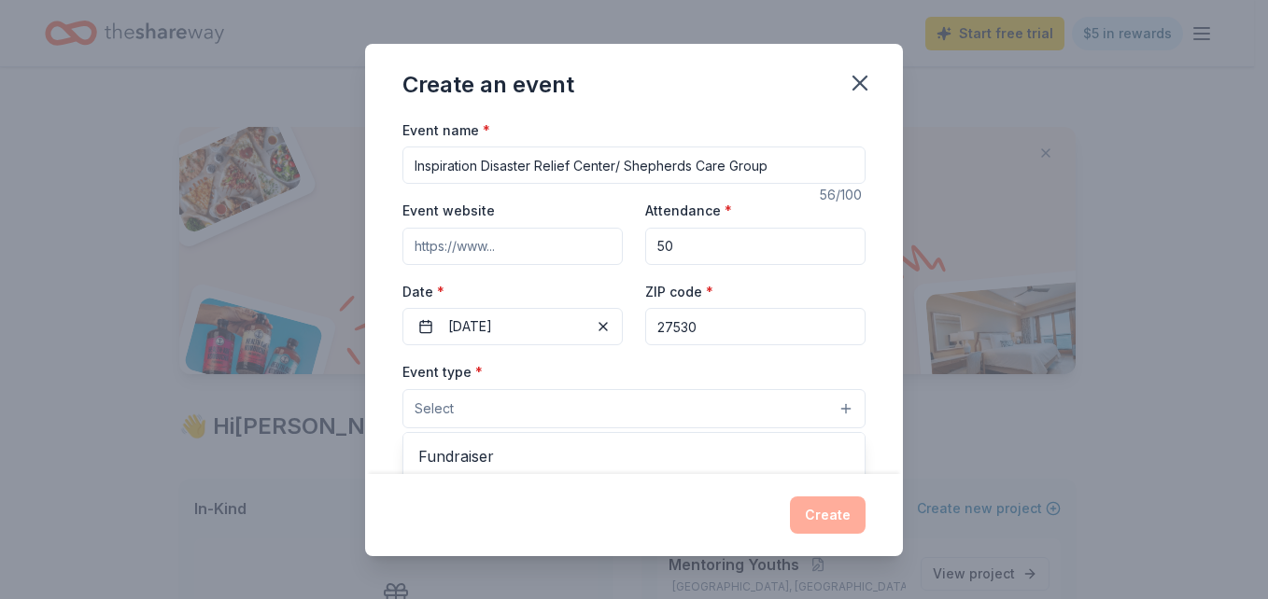
click at [833, 407] on button "Select" at bounding box center [633, 408] width 463 height 39
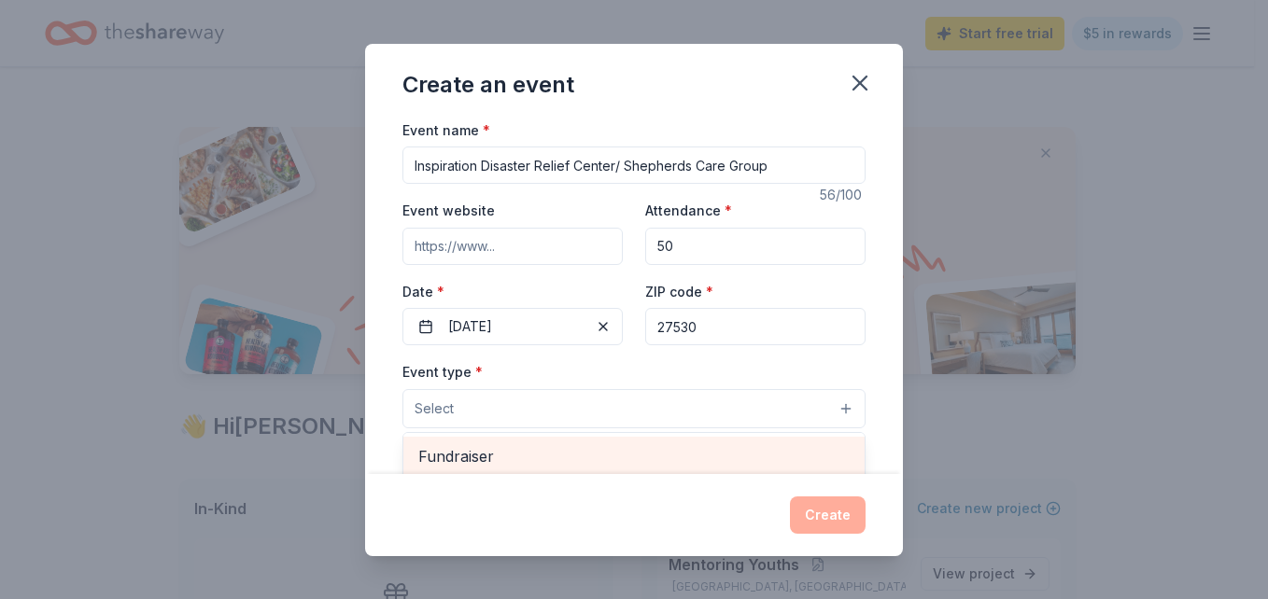
click at [597, 451] on span "Fundraiser" at bounding box center [633, 456] width 431 height 24
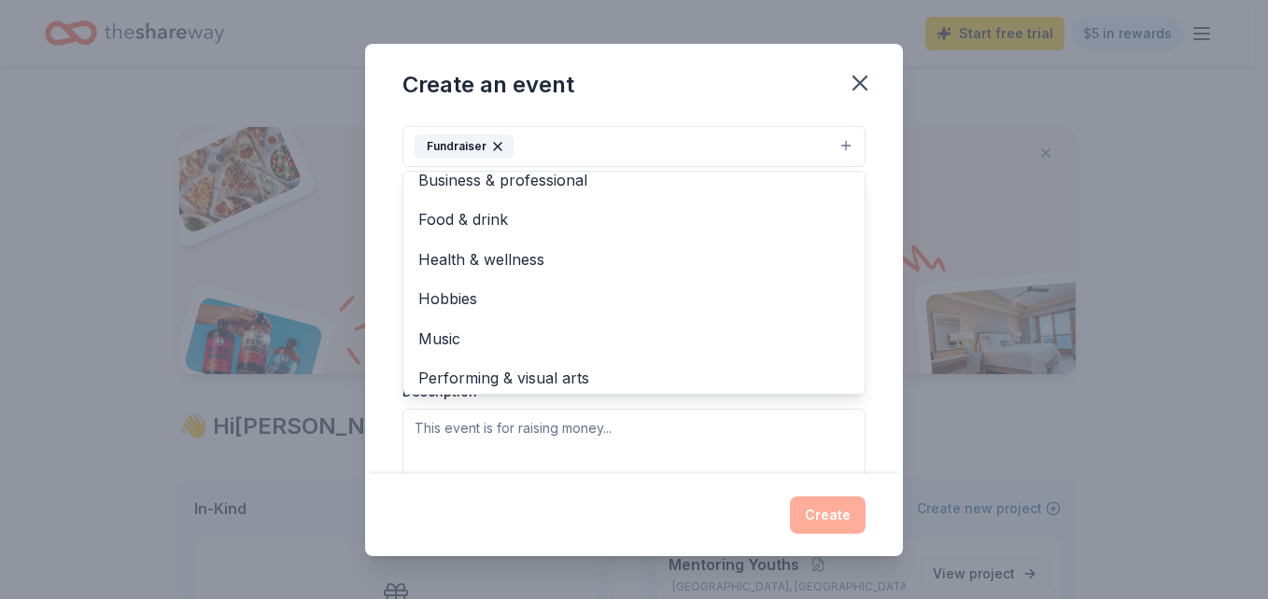
scroll to position [22, 0]
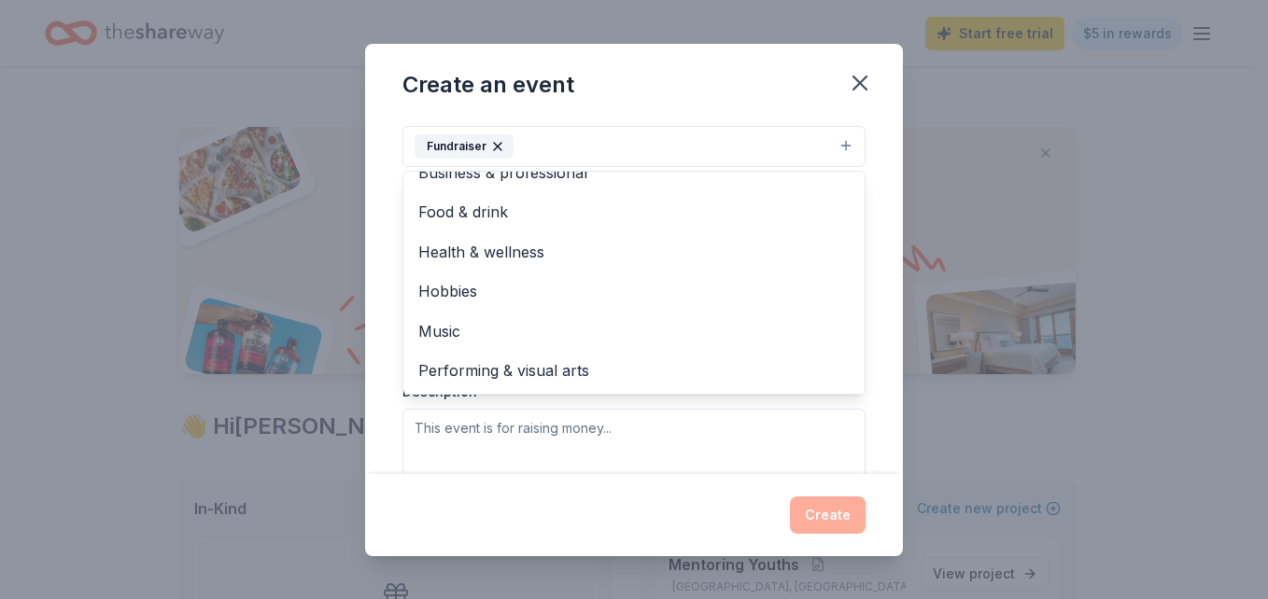
click at [523, 433] on div "Event type * Fundraiser Business & professional Food & drink Health & wellness …" at bounding box center [633, 294] width 463 height 395
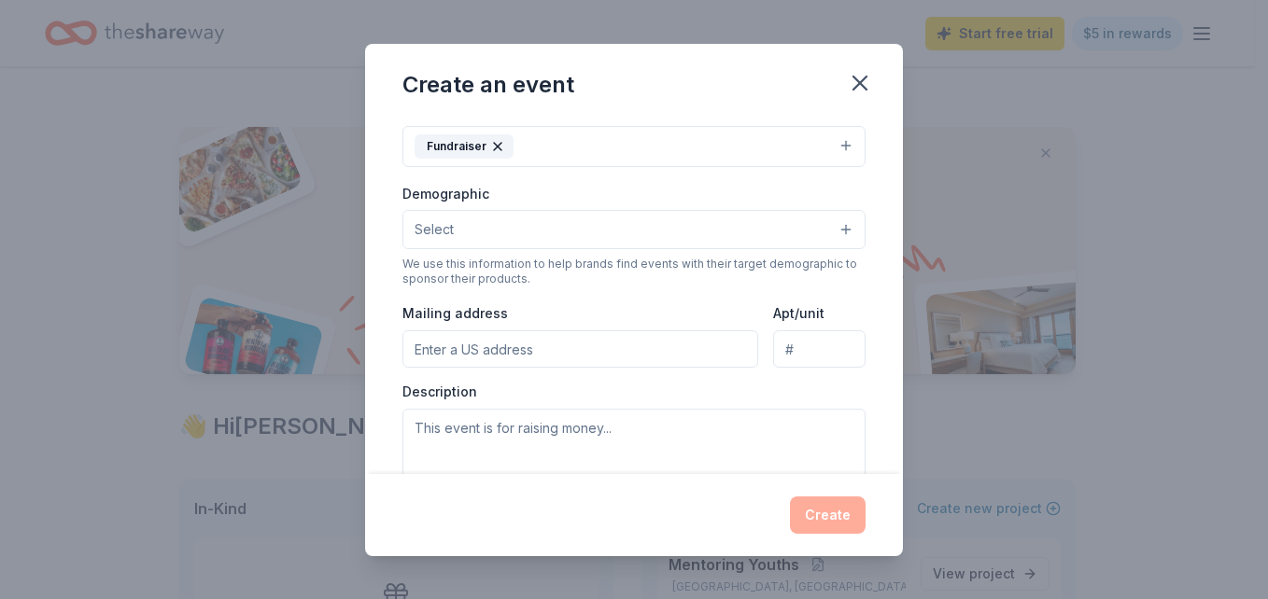
click at [830, 228] on button "Select" at bounding box center [633, 229] width 463 height 39
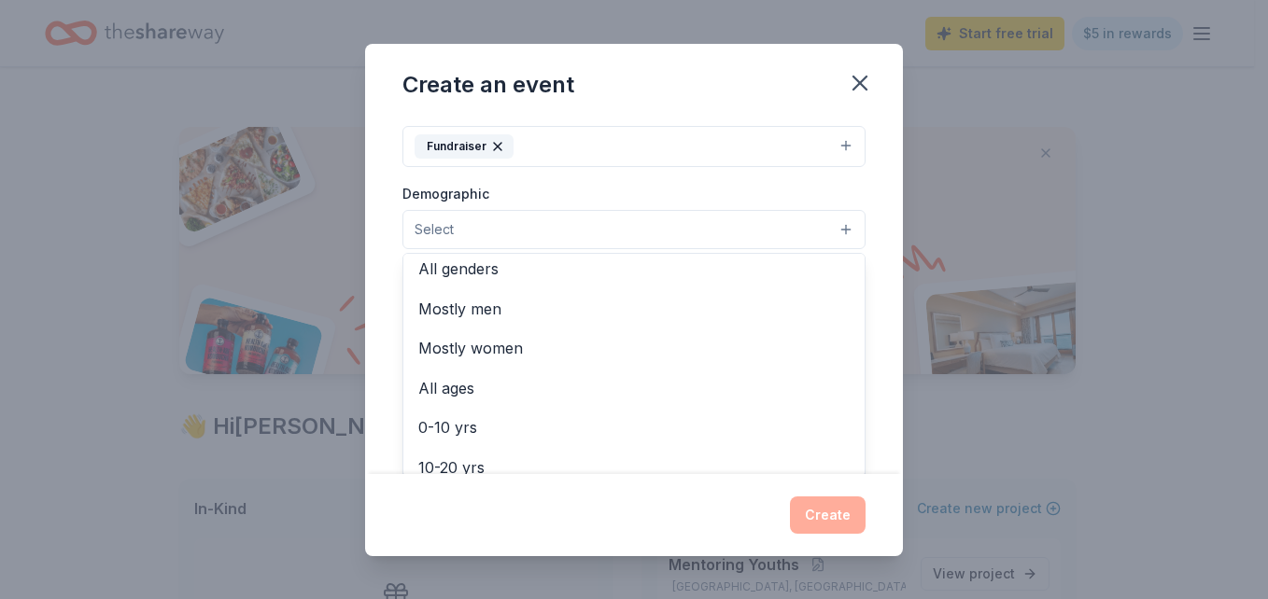
scroll to position [0, 0]
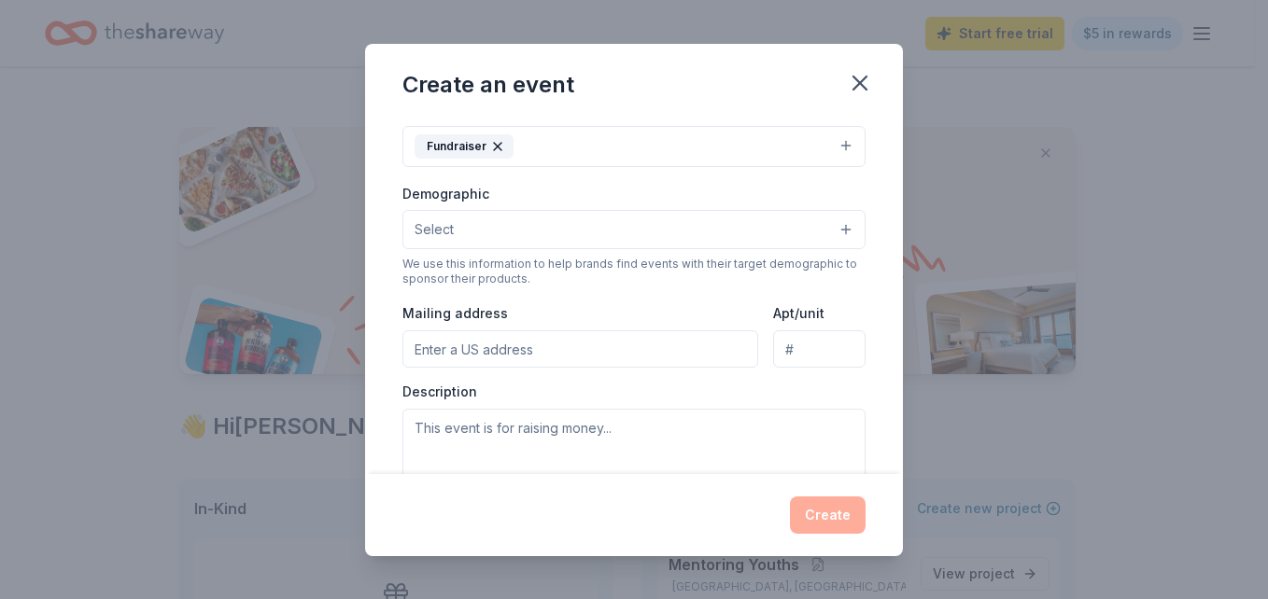
click at [831, 230] on button "Select" at bounding box center [633, 229] width 463 height 39
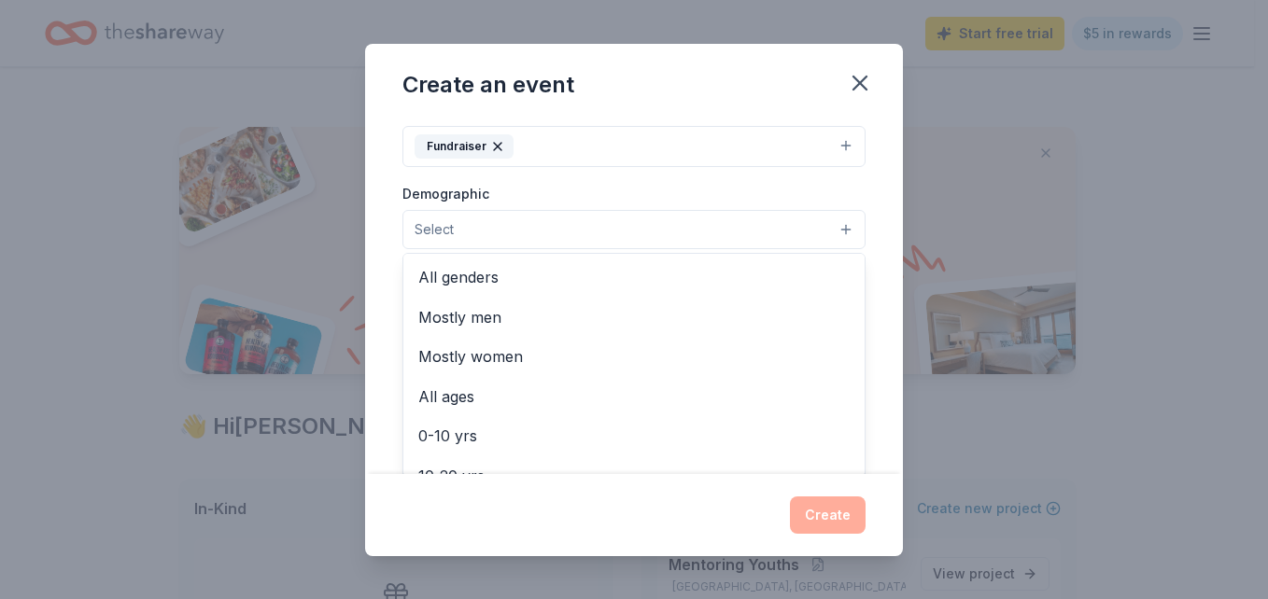
click at [833, 227] on button "Select" at bounding box center [633, 229] width 463 height 39
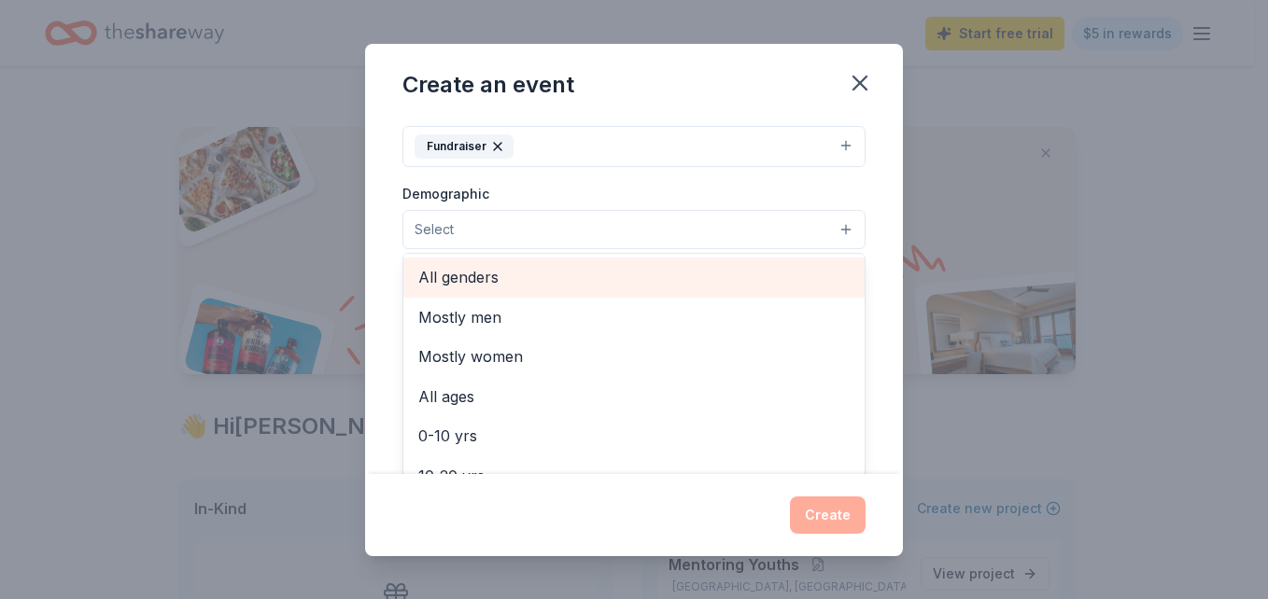
click at [486, 274] on span "All genders" at bounding box center [633, 277] width 431 height 24
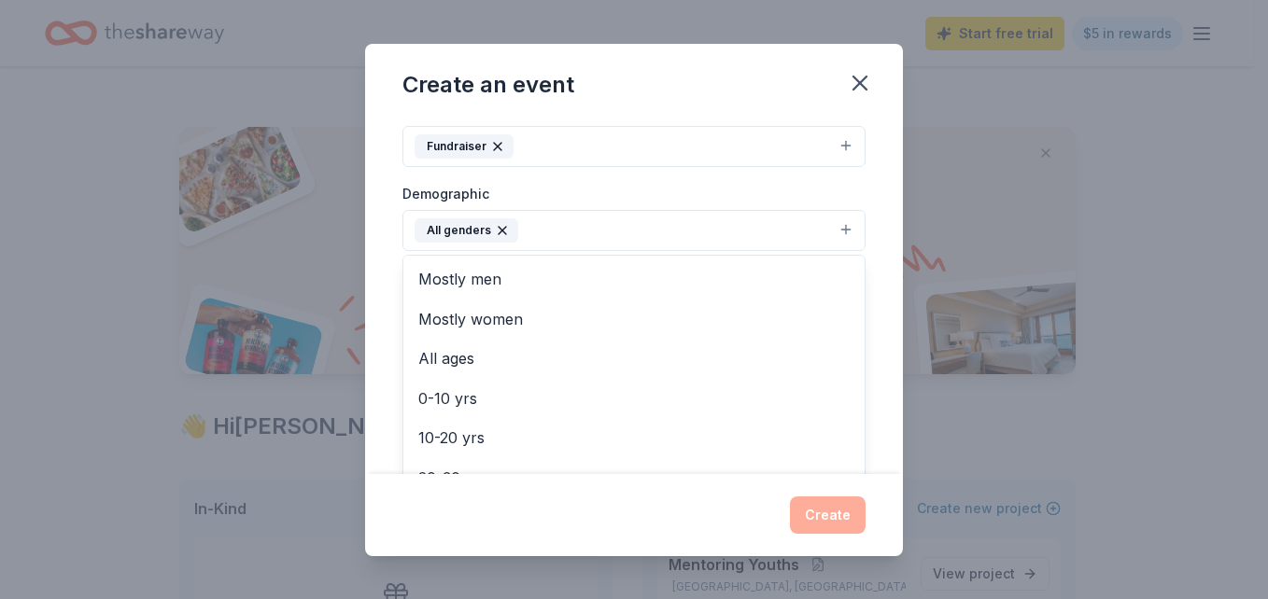
click at [874, 177] on div "Event name * Inspiration Disaster Relief Center/ Shepherds Care Group 56 /100 E…" at bounding box center [634, 297] width 538 height 356
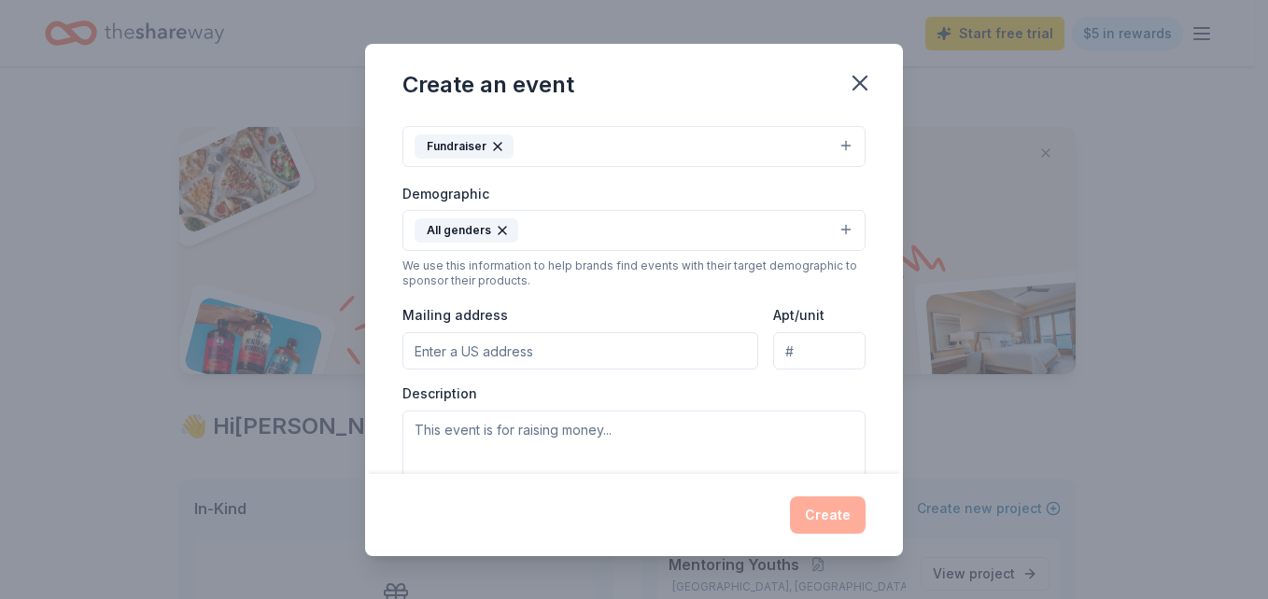
click at [509, 346] on input "Mailing address" at bounding box center [580, 350] width 356 height 37
type input "[STREET_ADDRESS]"
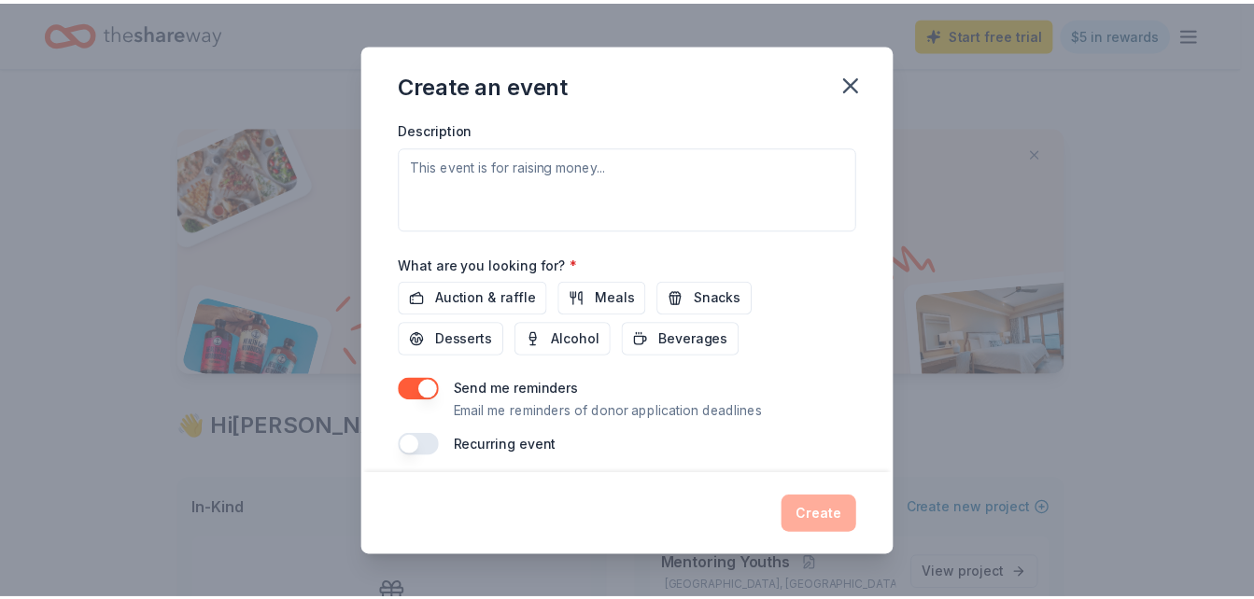
scroll to position [533, 0]
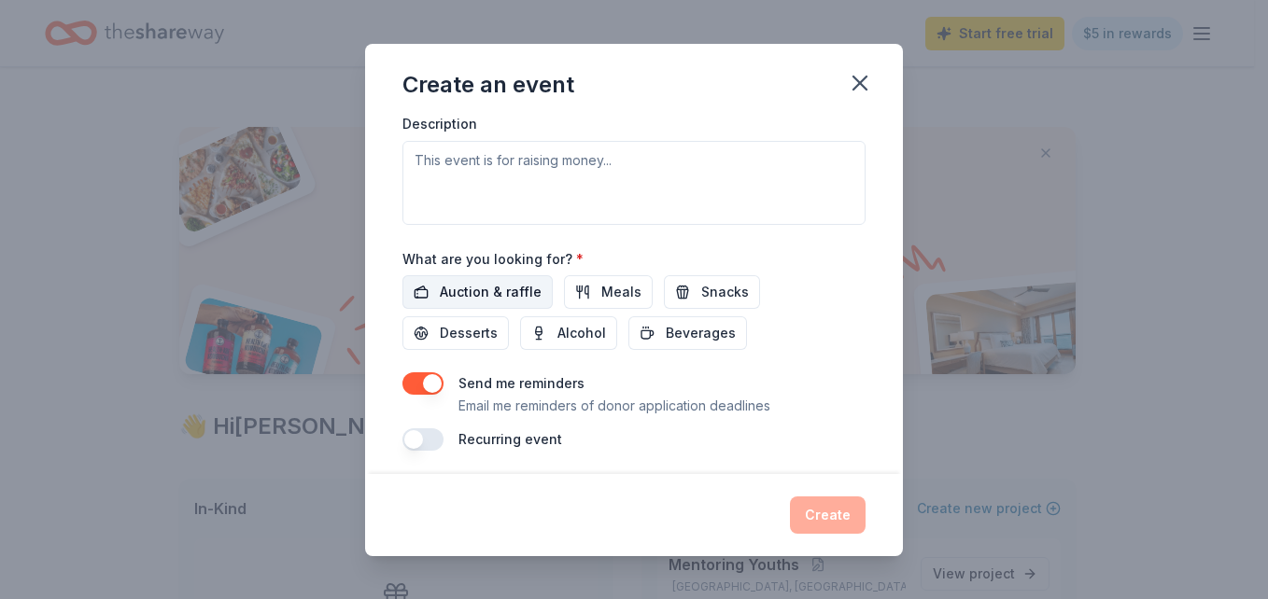
click at [495, 284] on span "Auction & raffle" at bounding box center [491, 292] width 102 height 22
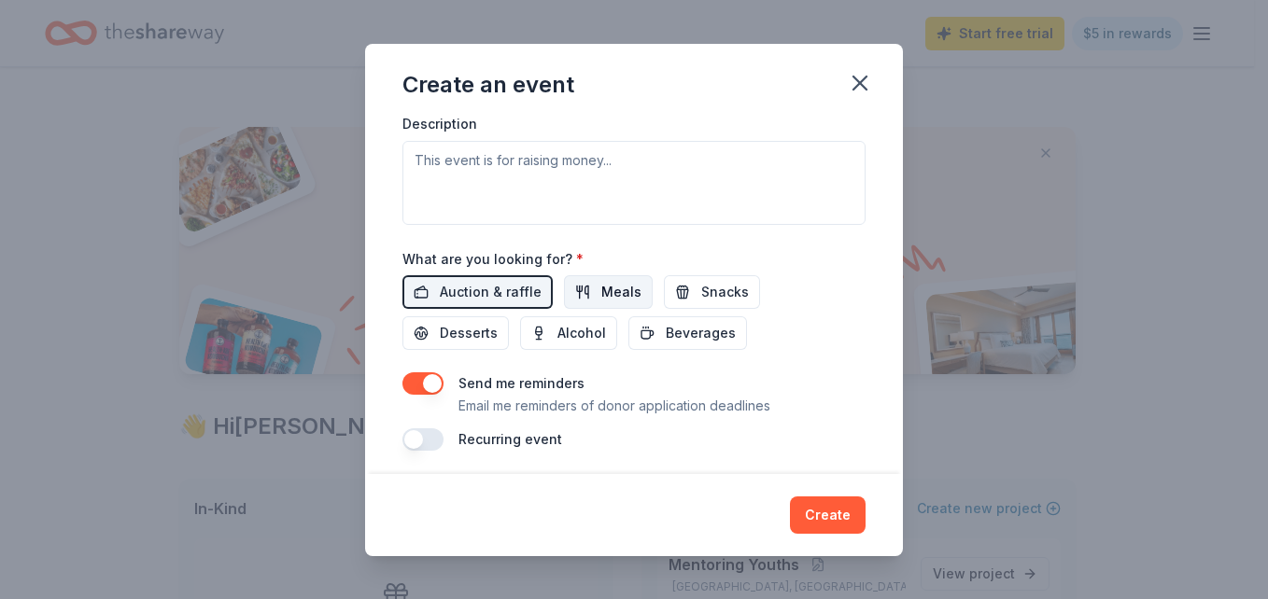
click at [604, 288] on span "Meals" at bounding box center [621, 292] width 40 height 22
click at [701, 288] on span "Snacks" at bounding box center [725, 292] width 48 height 22
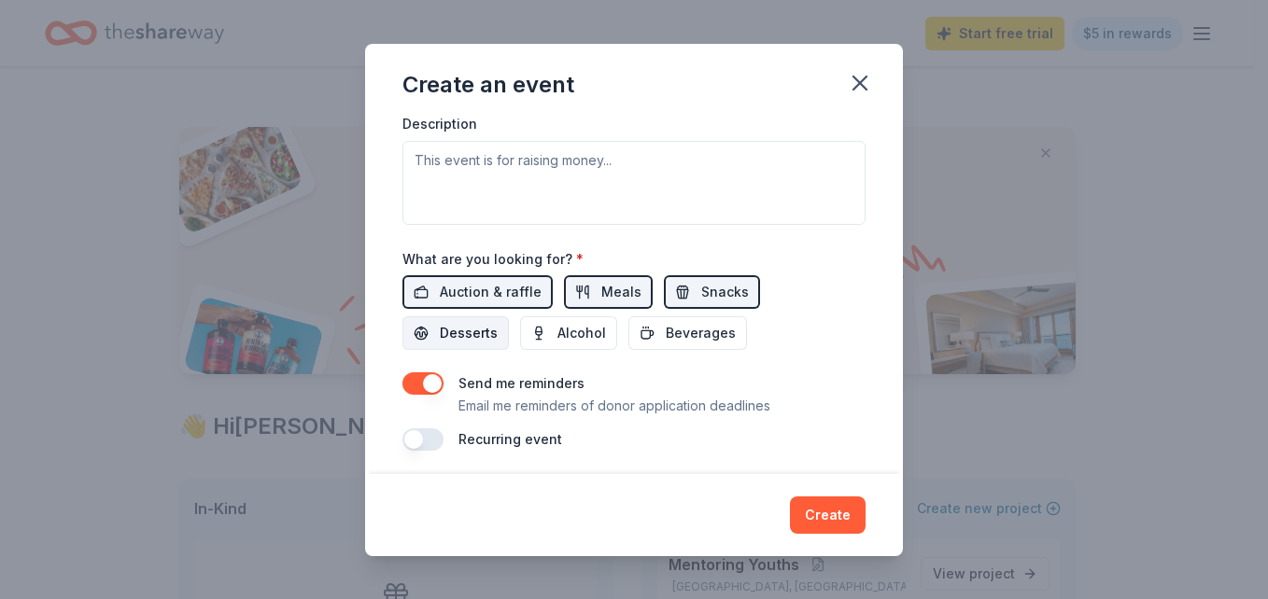
click at [485, 335] on span "Desserts" at bounding box center [469, 333] width 58 height 22
click at [672, 331] on span "Beverages" at bounding box center [701, 333] width 70 height 22
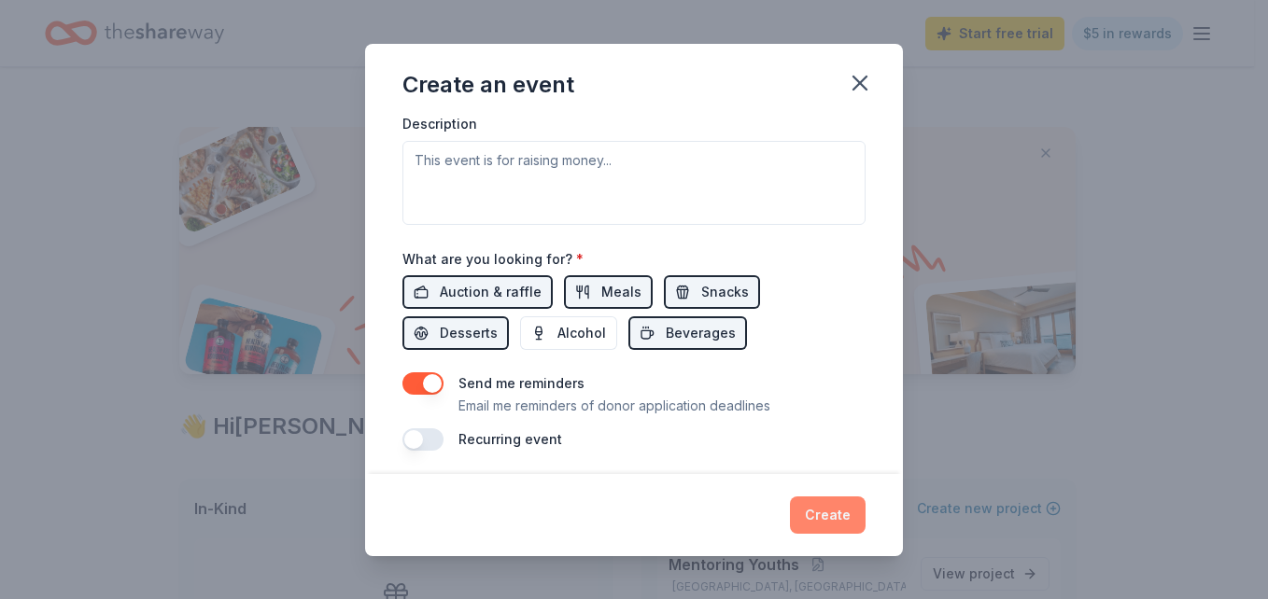
click at [832, 508] on button "Create" at bounding box center [828, 515] width 76 height 37
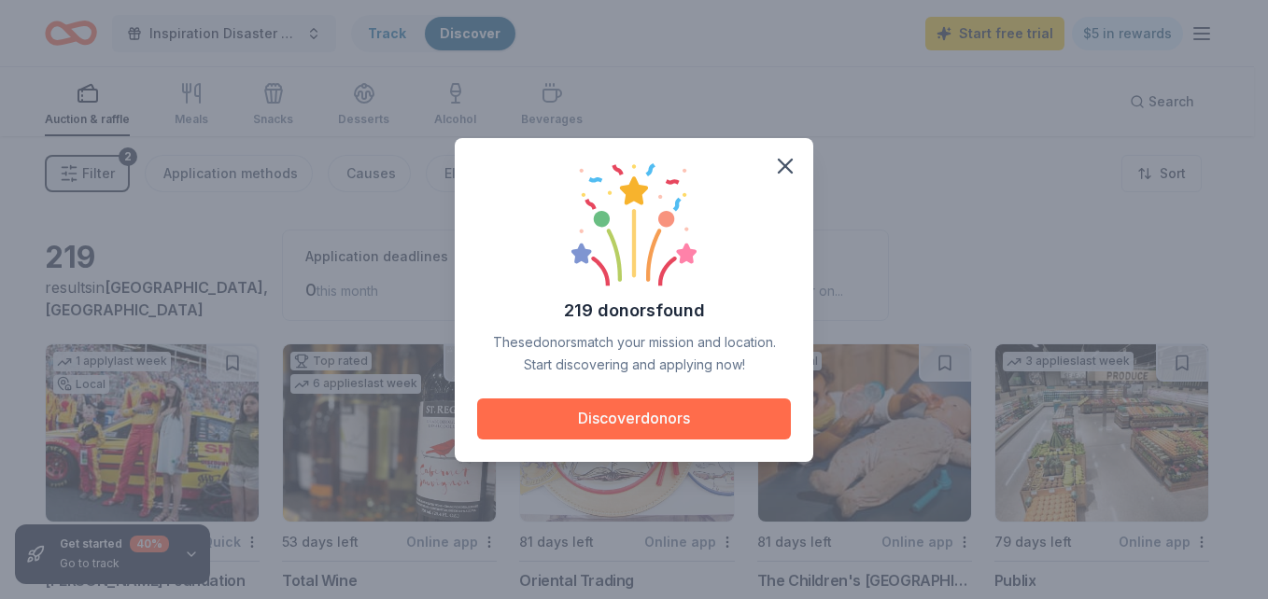
click at [655, 414] on button "Discover donors" at bounding box center [634, 419] width 314 height 41
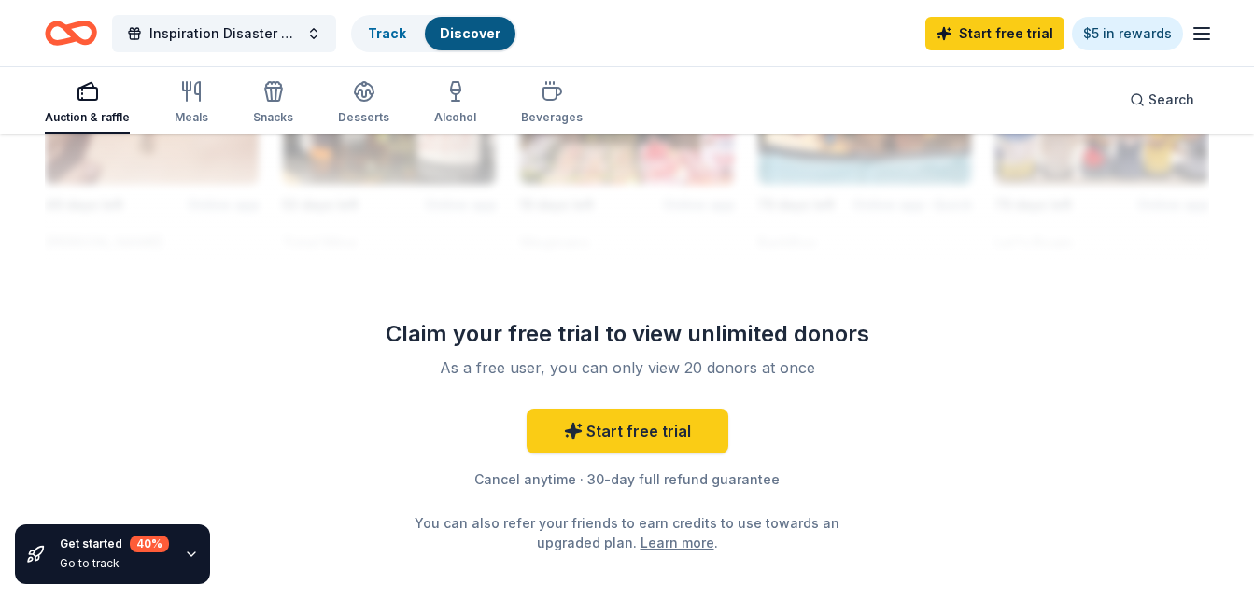
scroll to position [1828, 0]
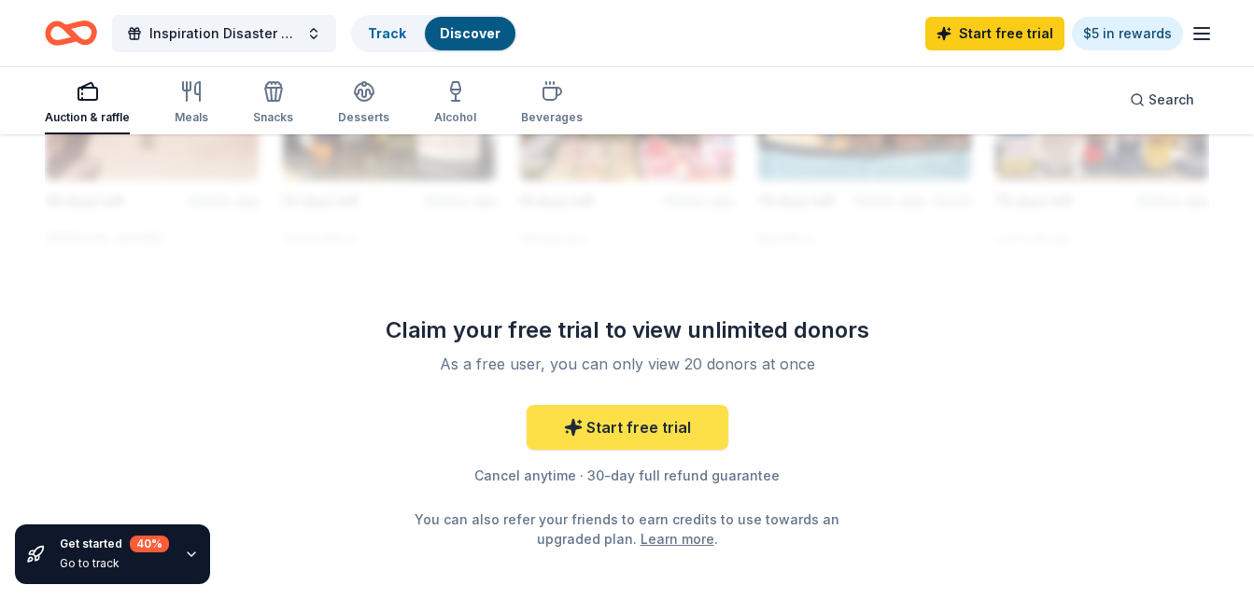
click at [647, 430] on link "Start free trial" at bounding box center [628, 427] width 202 height 45
